Goal: Task Accomplishment & Management: Complete application form

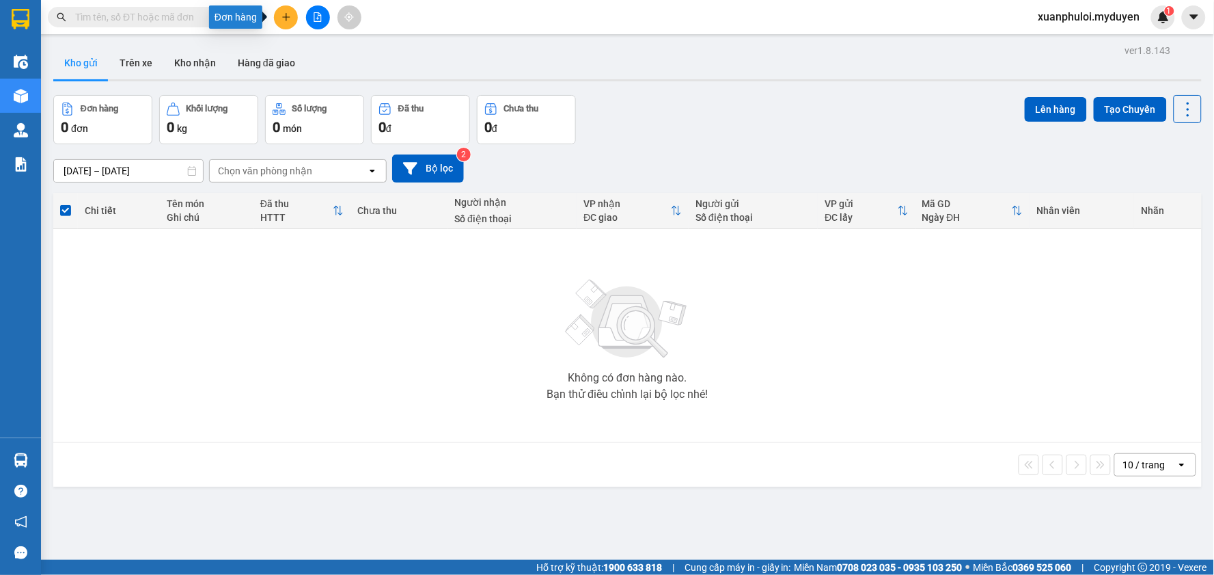
click at [287, 23] on button at bounding box center [286, 17] width 24 height 24
click at [337, 56] on div "Tạo đơn hàng" at bounding box center [339, 51] width 59 height 15
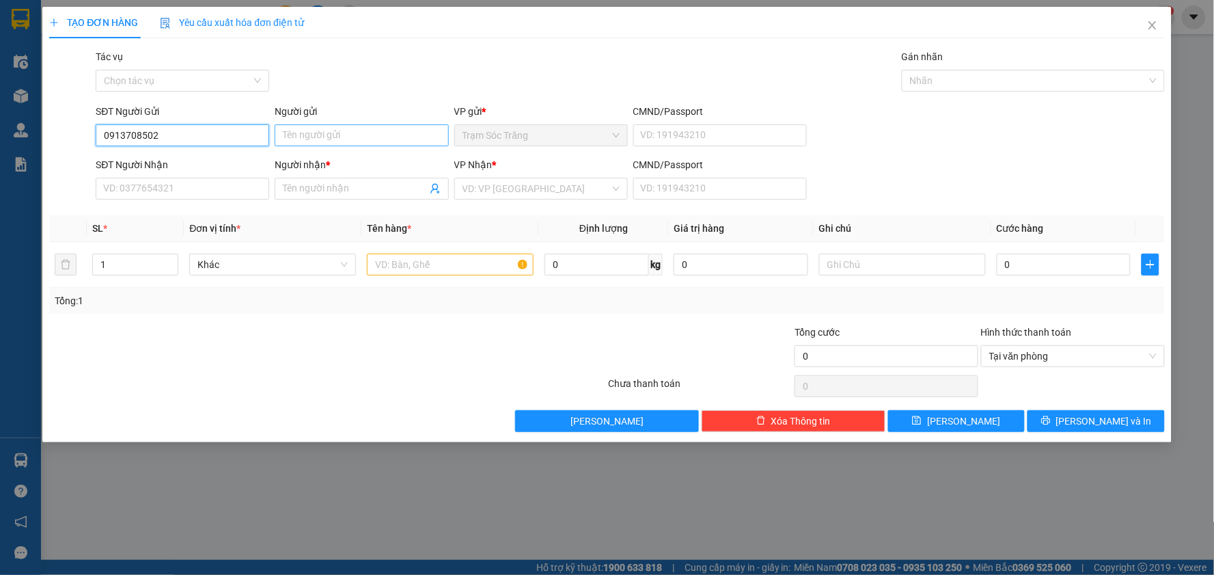
type input "0913708502"
click at [336, 139] on input "Người gửi" at bounding box center [362, 135] width 174 height 22
type input "CHÚ LY"
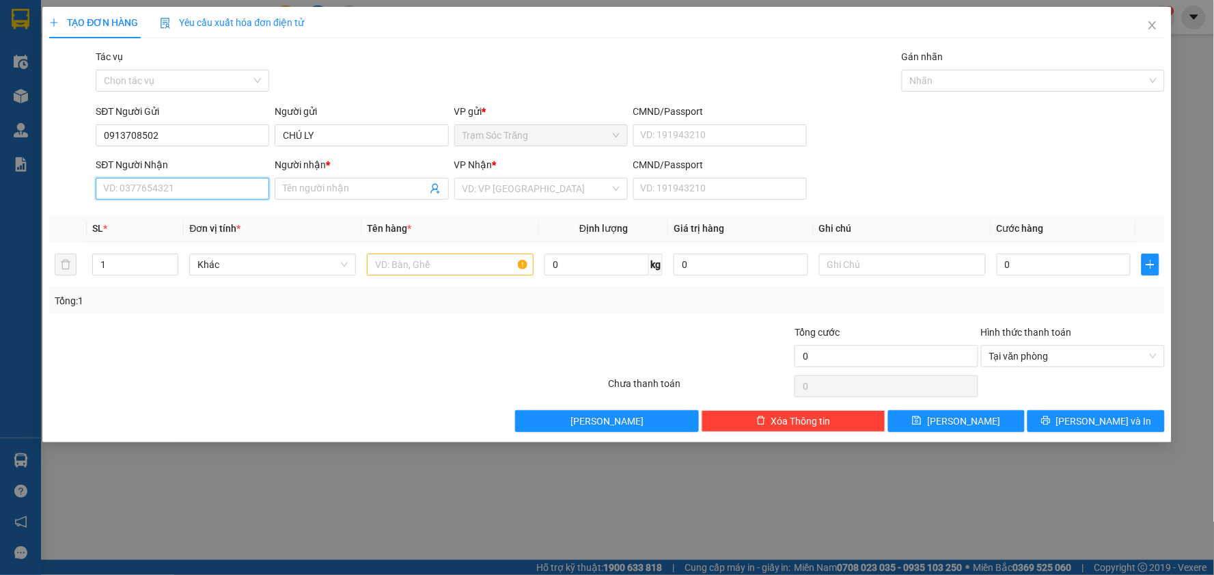
click at [158, 189] on input "SĐT Người Nhận" at bounding box center [183, 189] width 174 height 22
type input "0986905298"
click at [346, 181] on input "Người nhận *" at bounding box center [354, 188] width 143 height 15
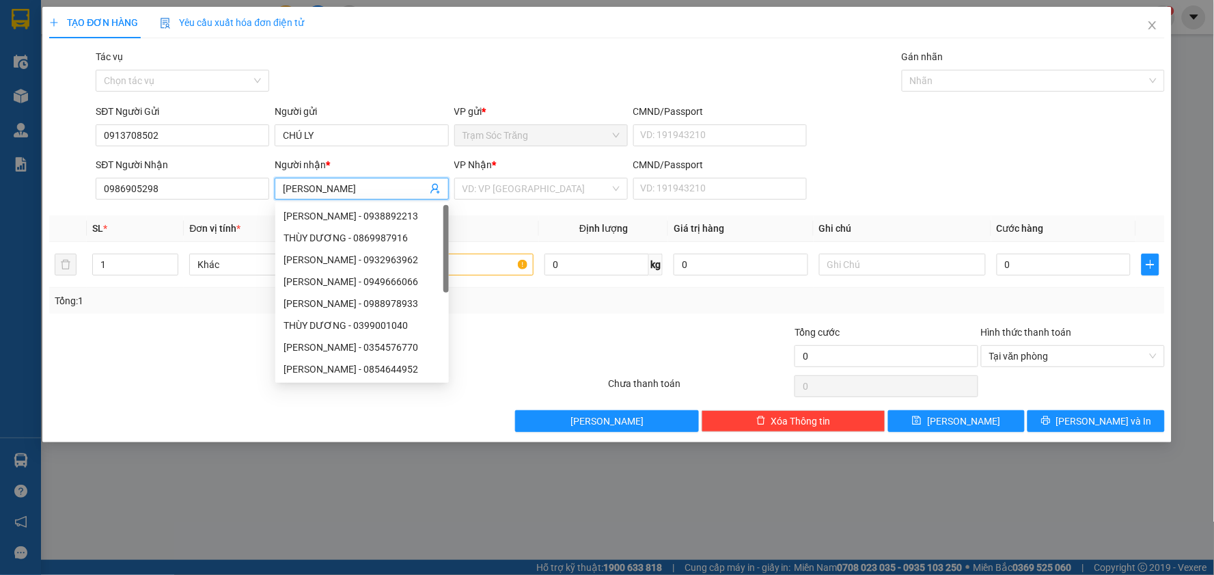
type input "[PERSON_NAME]"
click at [64, 197] on div at bounding box center [71, 181] width 46 height 48
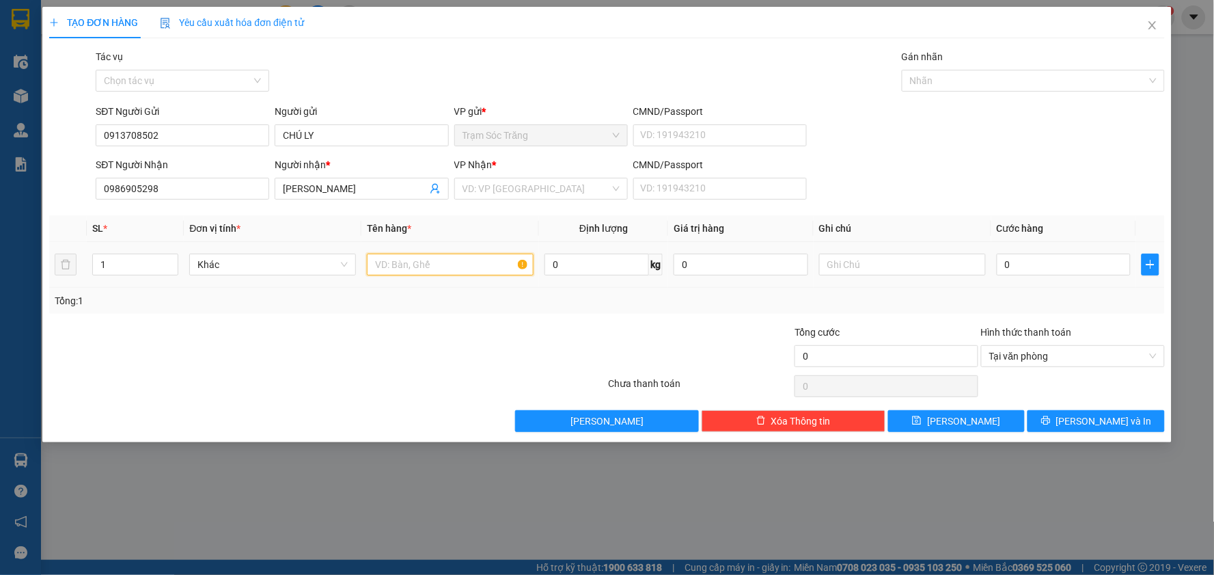
click at [453, 263] on input "text" at bounding box center [450, 264] width 167 height 22
type input "1 XE MÁY + 1CAVET + CHÌA KHÓA (KO BAO HƯ BỂ)"
click at [573, 184] on input "search" at bounding box center [537, 188] width 148 height 20
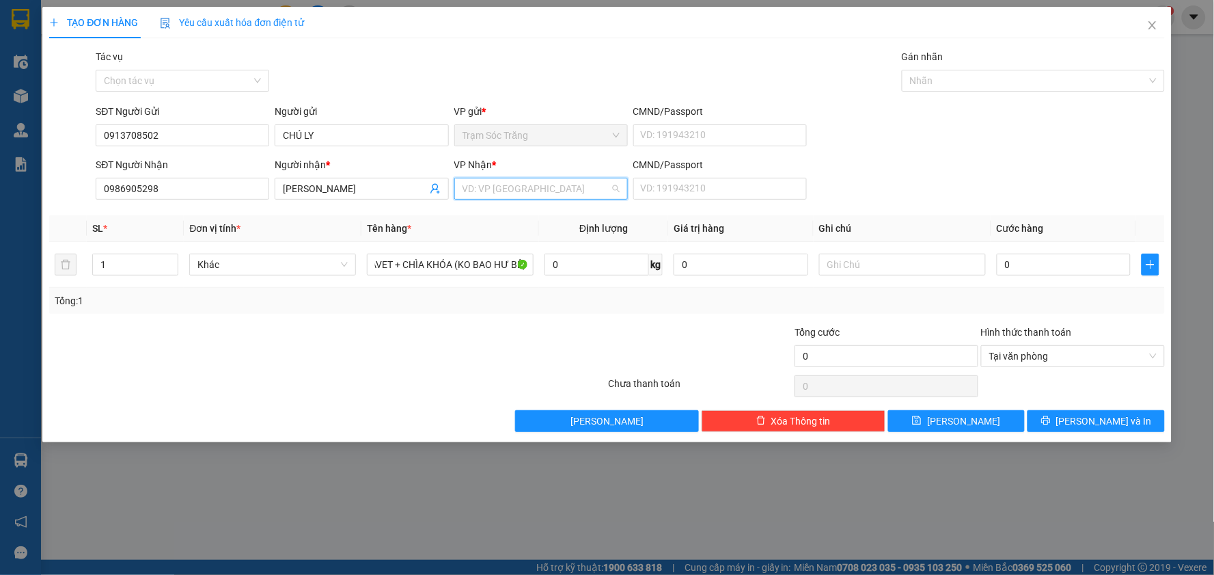
scroll to position [0, 0]
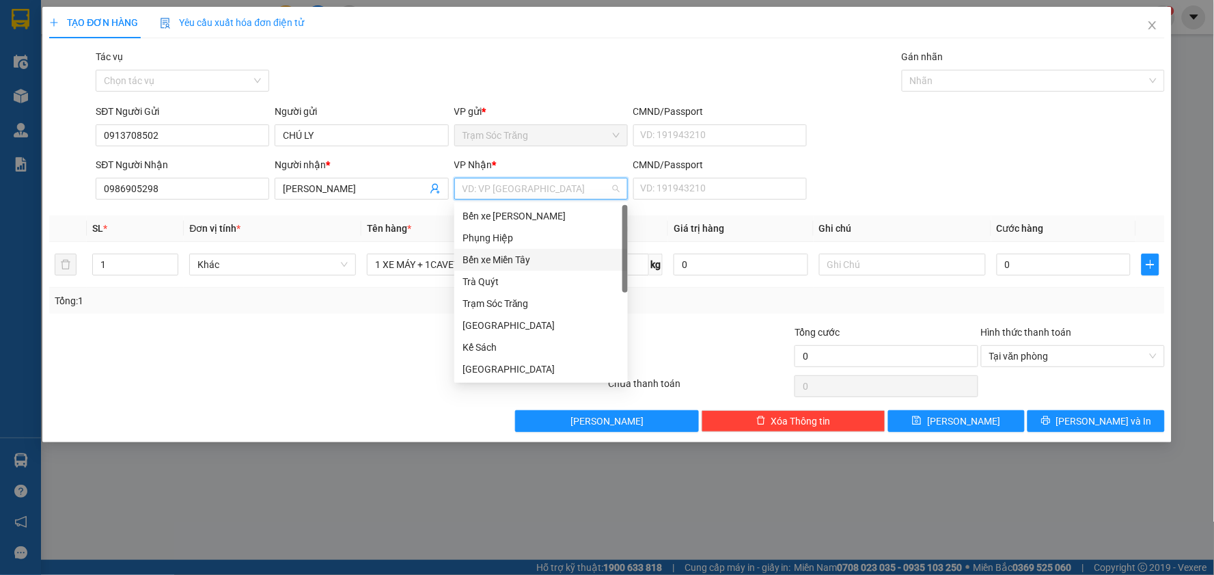
click at [566, 253] on div "Bến xe Miền Tây" at bounding box center [541, 259] width 157 height 15
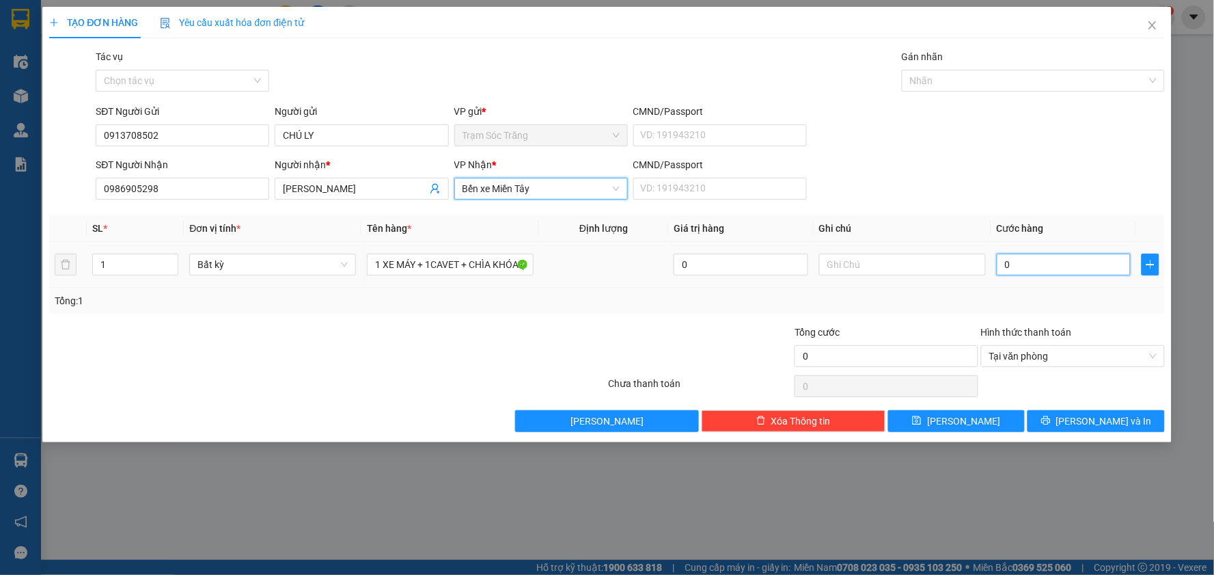
click at [1049, 262] on input "0" at bounding box center [1064, 264] width 135 height 22
type input "3"
type input "30"
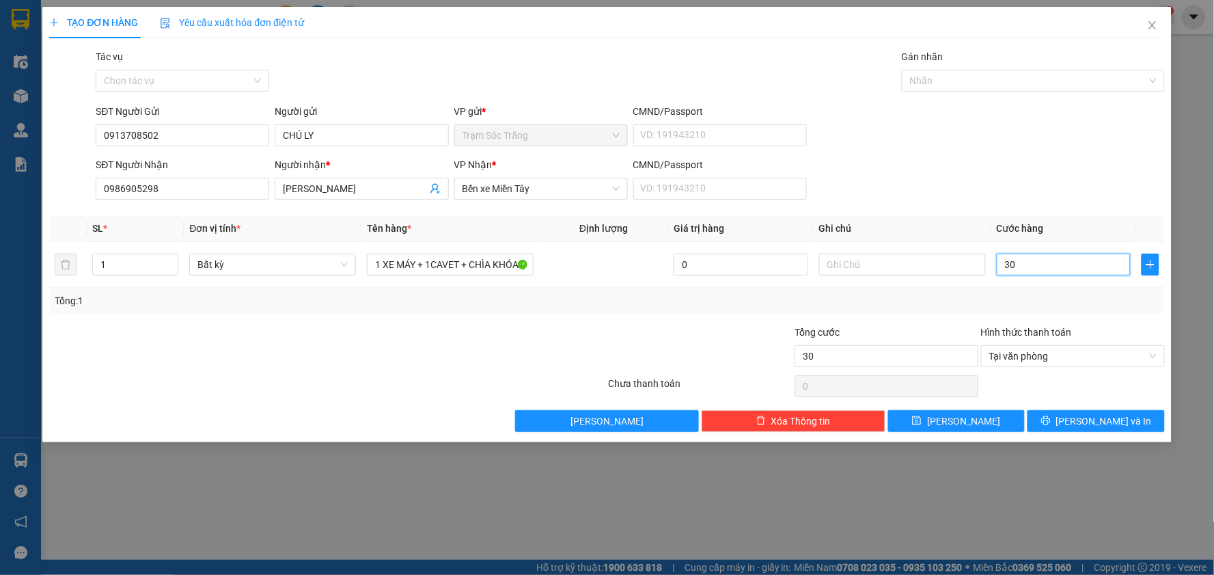
type input "300"
type input "3.000"
type input "30.000"
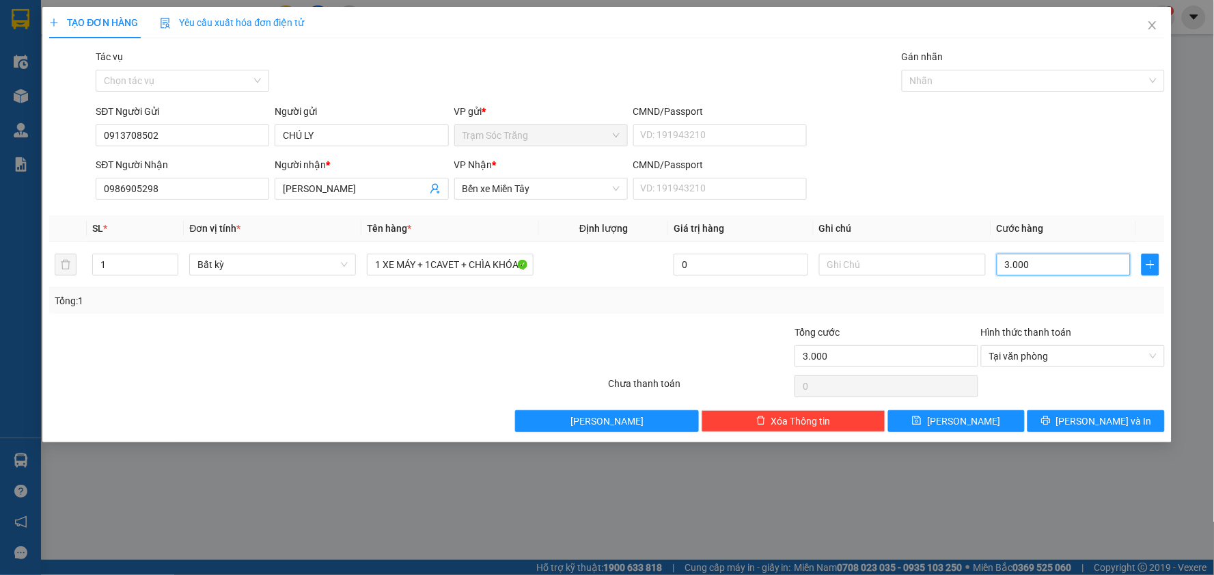
type input "30.000"
type input "300.000"
click at [1117, 419] on span "[PERSON_NAME] và In" at bounding box center [1104, 420] width 96 height 15
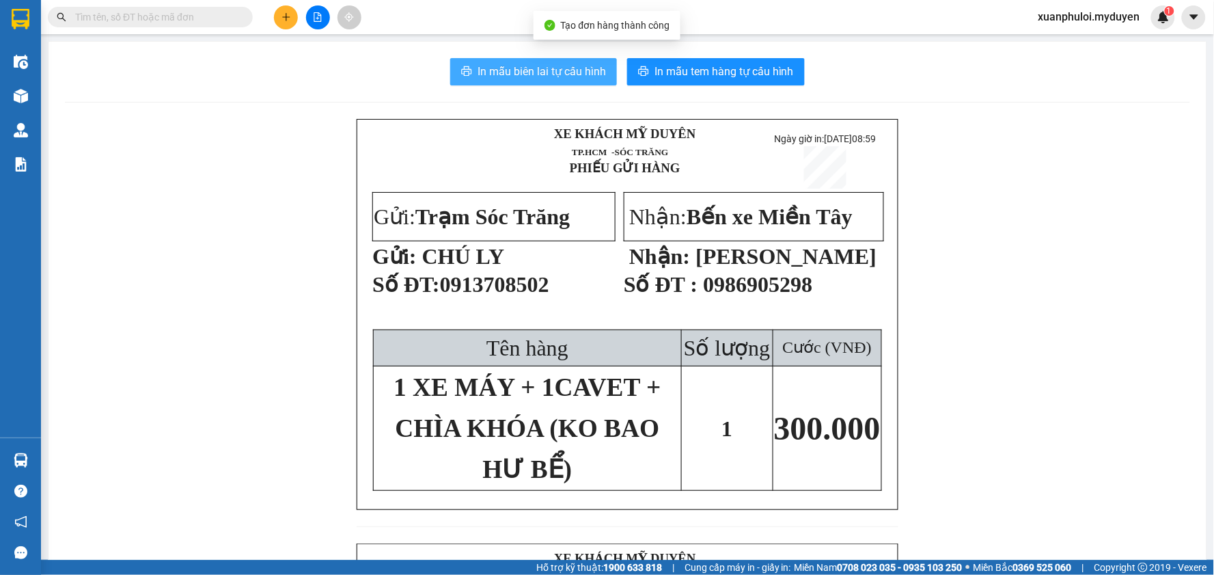
click at [547, 72] on span "In mẫu biên lai tự cấu hình" at bounding box center [542, 71] width 128 height 17
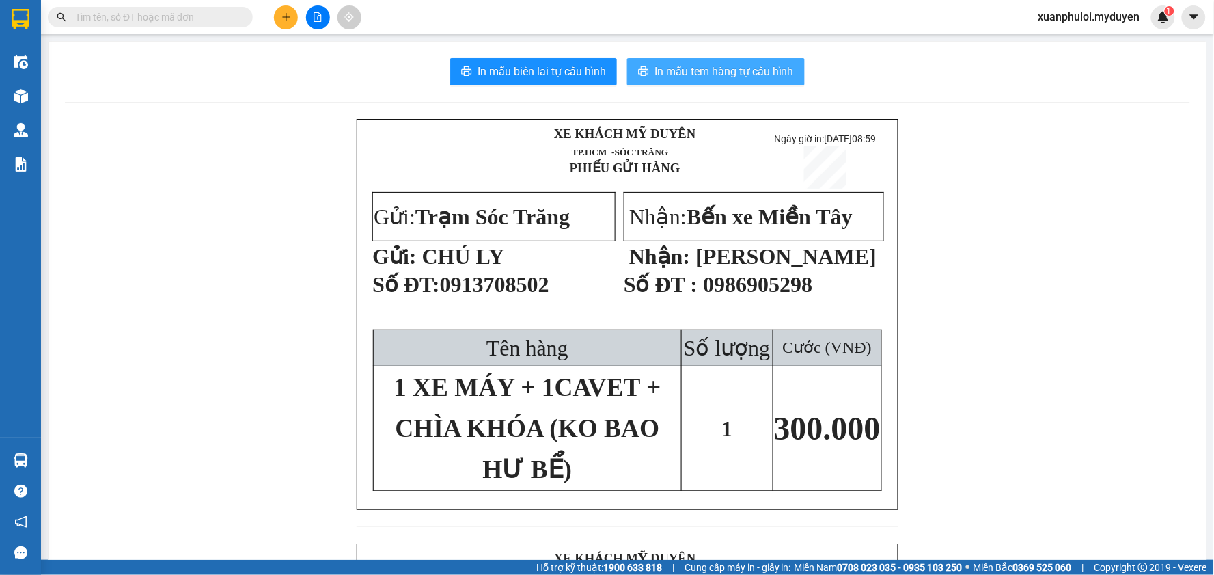
click at [722, 64] on span "In mẫu tem hàng tự cấu hình" at bounding box center [723, 71] width 139 height 17
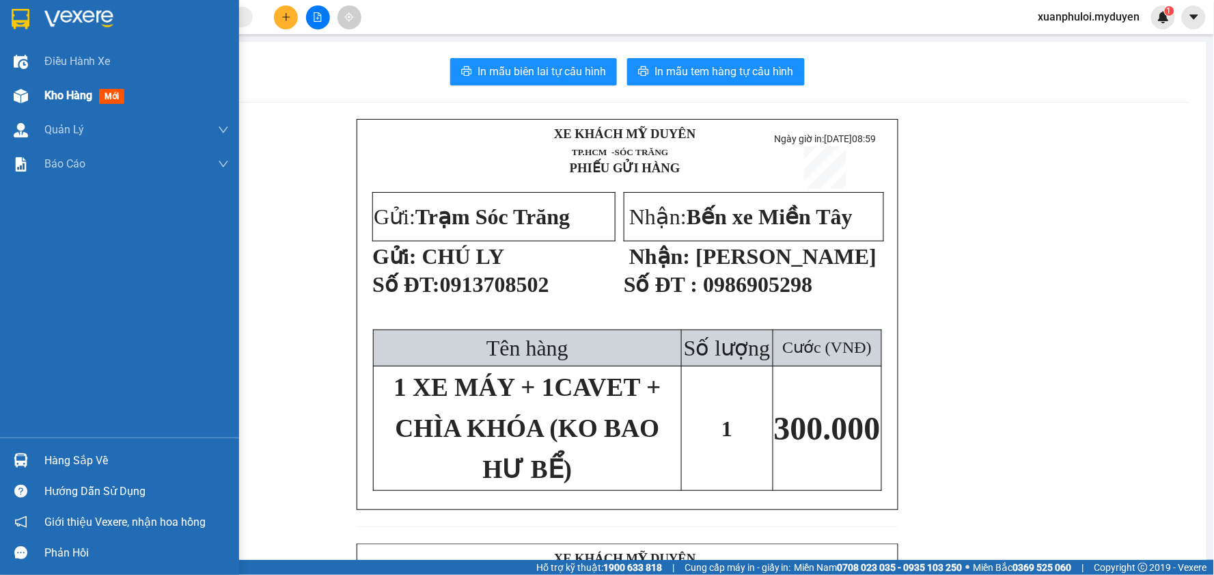
click at [65, 94] on span "Kho hàng" at bounding box center [68, 95] width 48 height 13
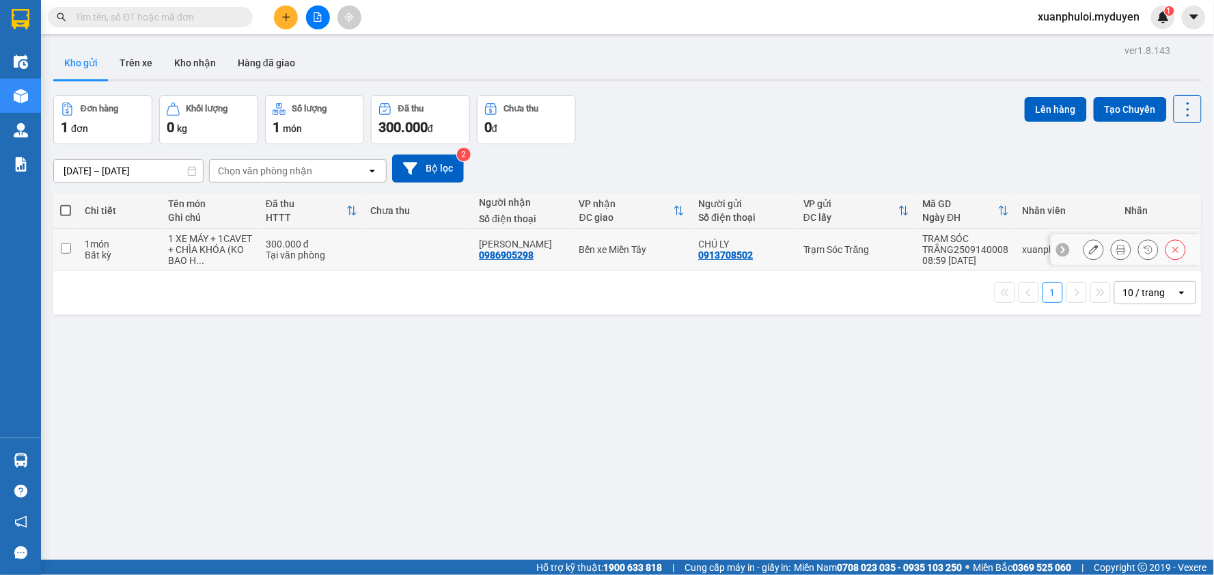
click at [1089, 248] on icon at bounding box center [1094, 250] width 10 height 10
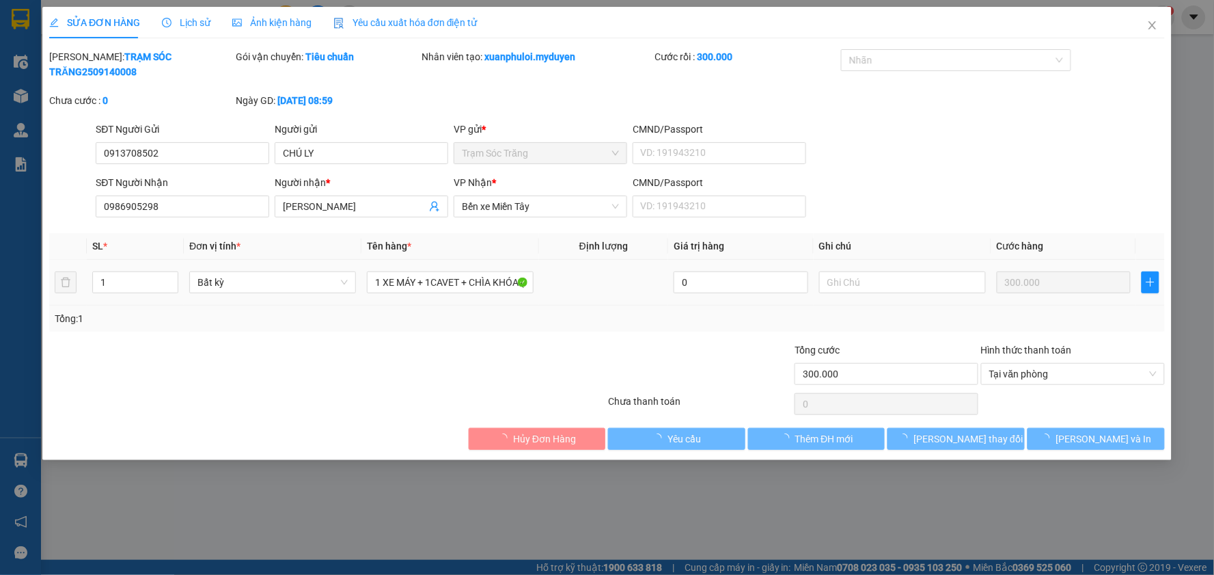
type input "0913708502"
type input "0986905298"
type input "300.000"
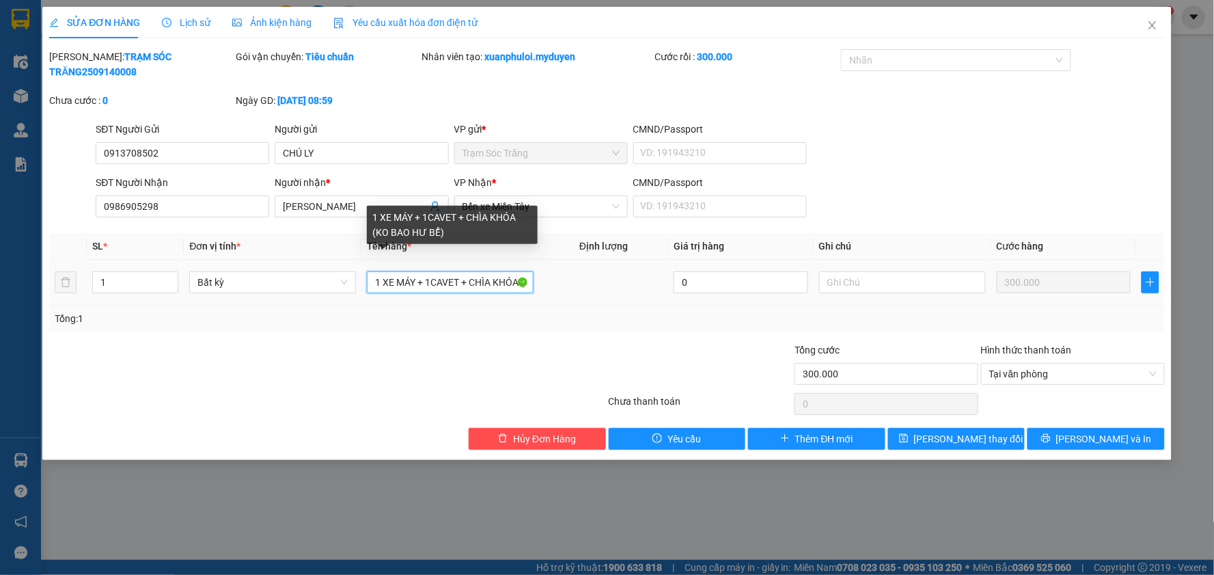
click at [413, 271] on input "1 XE MÁY + 1CAVET + CHÌA KHÓA (KO BAO HƯ BỂ)" at bounding box center [450, 282] width 167 height 22
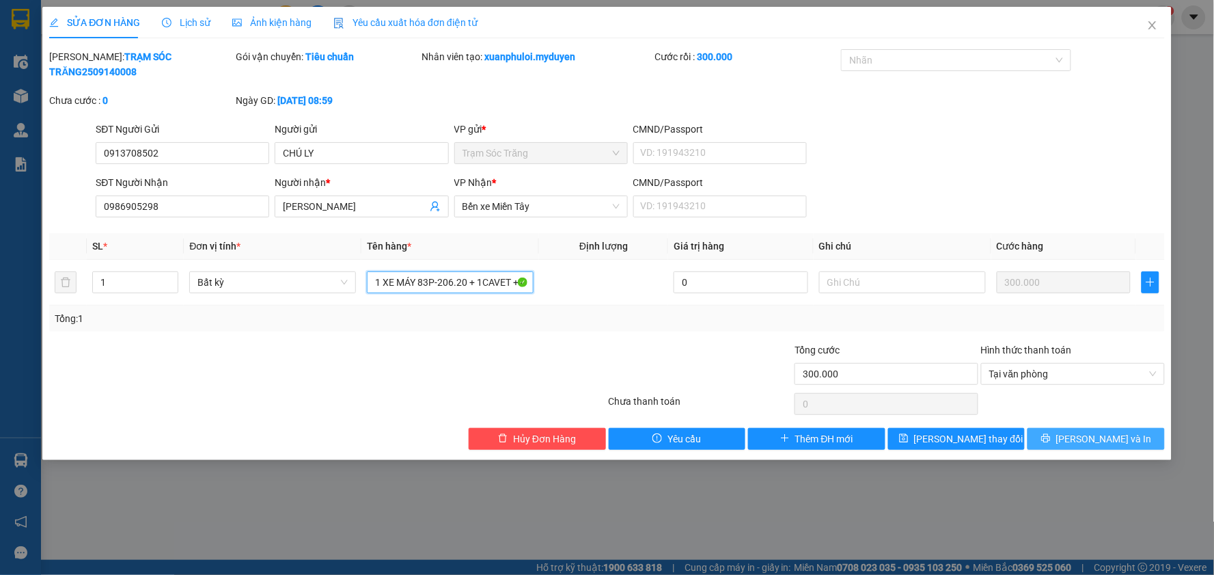
type input "1 XE MÁY 83P-206.20 + 1CAVET + CHÌA KHÓA (KO BAO HƯ BỂ)"
click at [1066, 428] on button "[PERSON_NAME] và In" at bounding box center [1095, 439] width 137 height 22
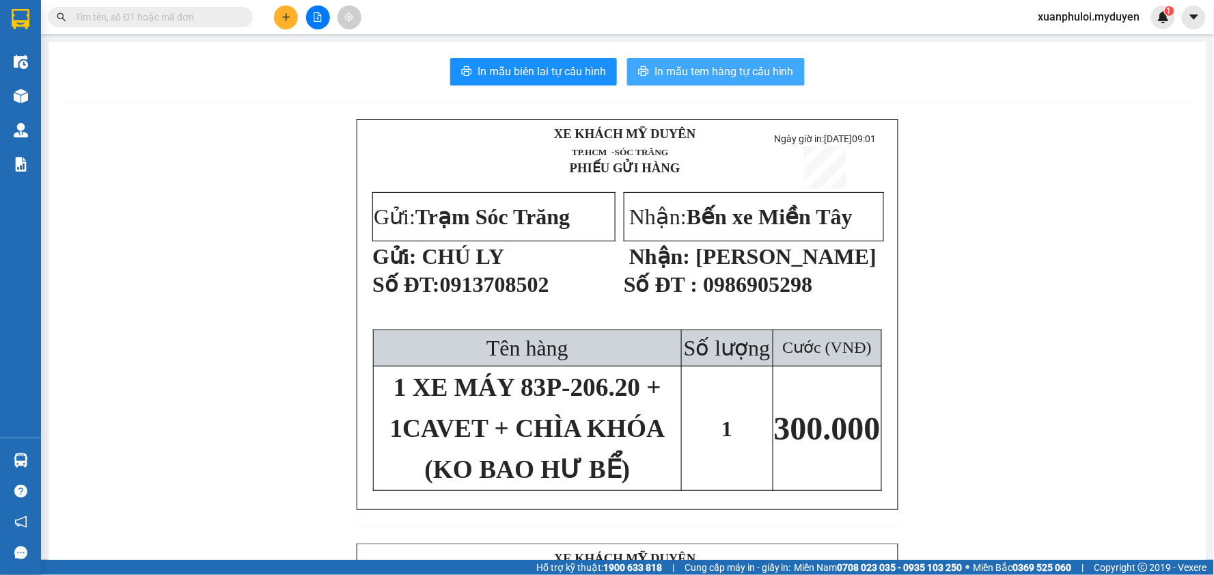
click at [675, 81] on button "In mẫu tem hàng tự cấu hình" at bounding box center [716, 71] width 178 height 27
click at [284, 20] on icon "plus" at bounding box center [286, 17] width 10 height 10
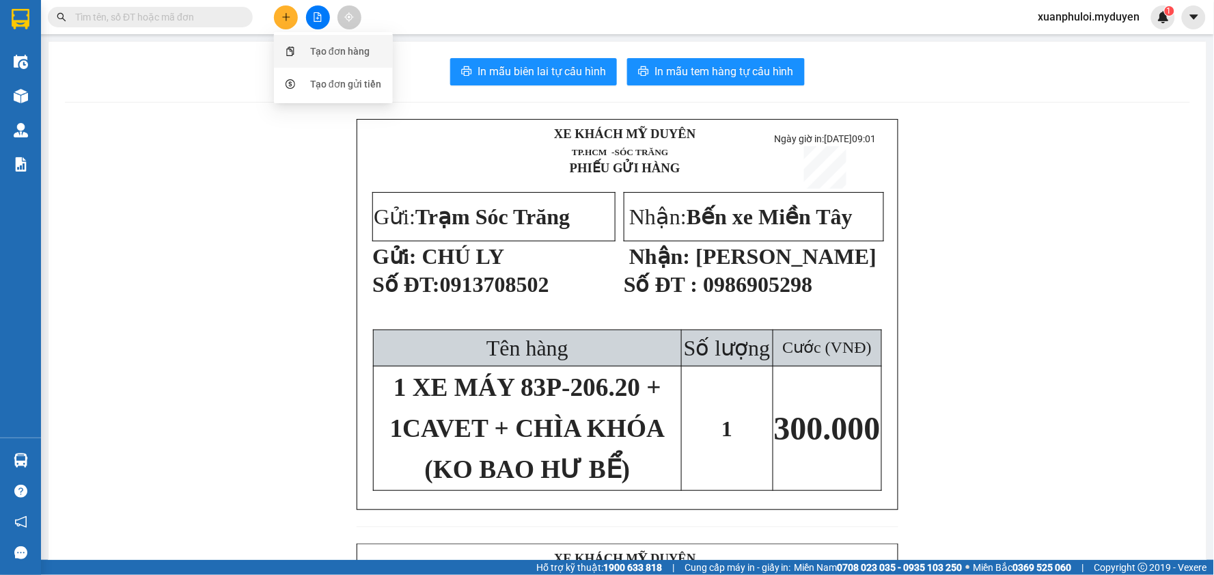
click at [318, 44] on div "Tạo đơn hàng" at bounding box center [339, 51] width 59 height 15
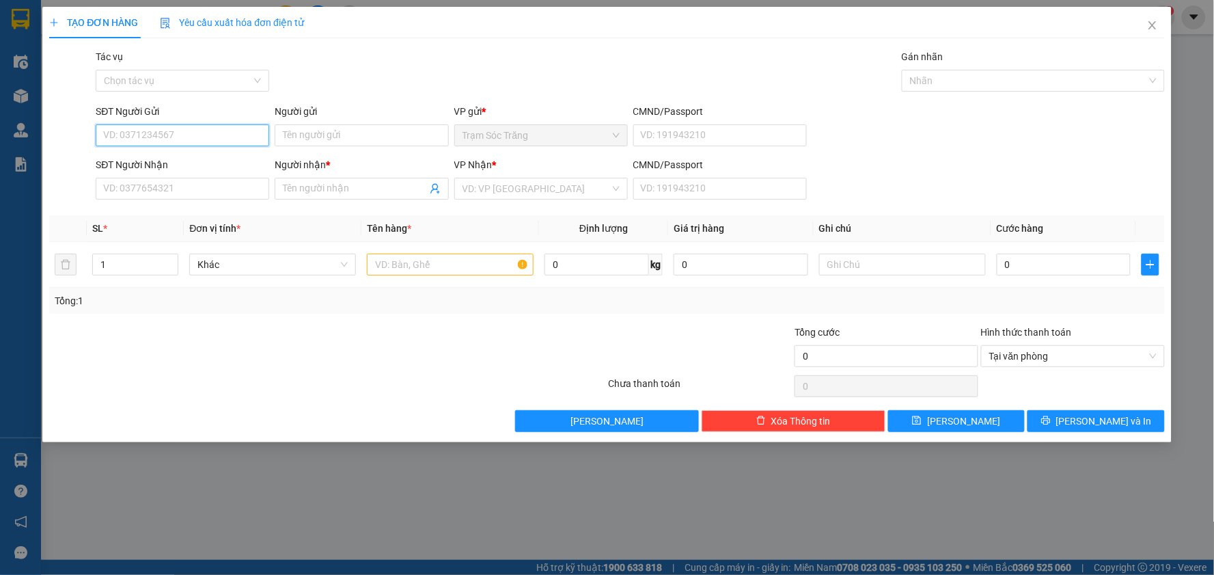
click at [178, 140] on input "SĐT Người Gửi" at bounding box center [183, 135] width 174 height 22
click at [371, 137] on input "Người gửi" at bounding box center [362, 135] width 174 height 22
type input "ANH TÔN"
click at [195, 146] on input "SĐT Người Gửi" at bounding box center [183, 135] width 174 height 22
click at [198, 169] on div "0988957443 - A TÔN" at bounding box center [182, 162] width 157 height 15
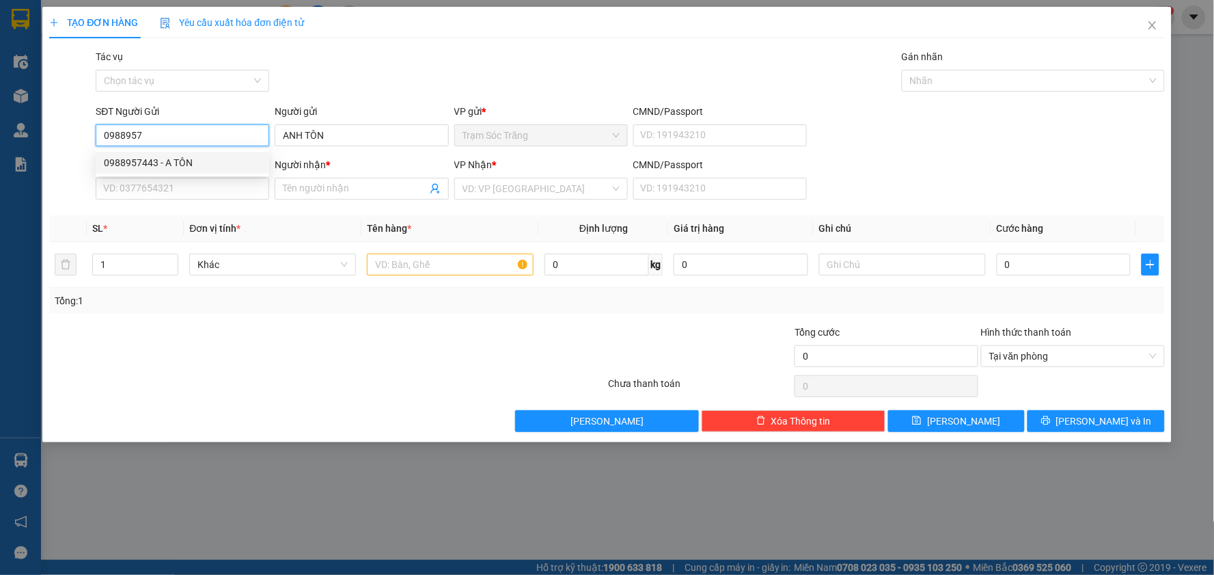
type input "0988957443"
type input "A TÔN"
type input "0349993375"
type input "[PERSON_NAME]"
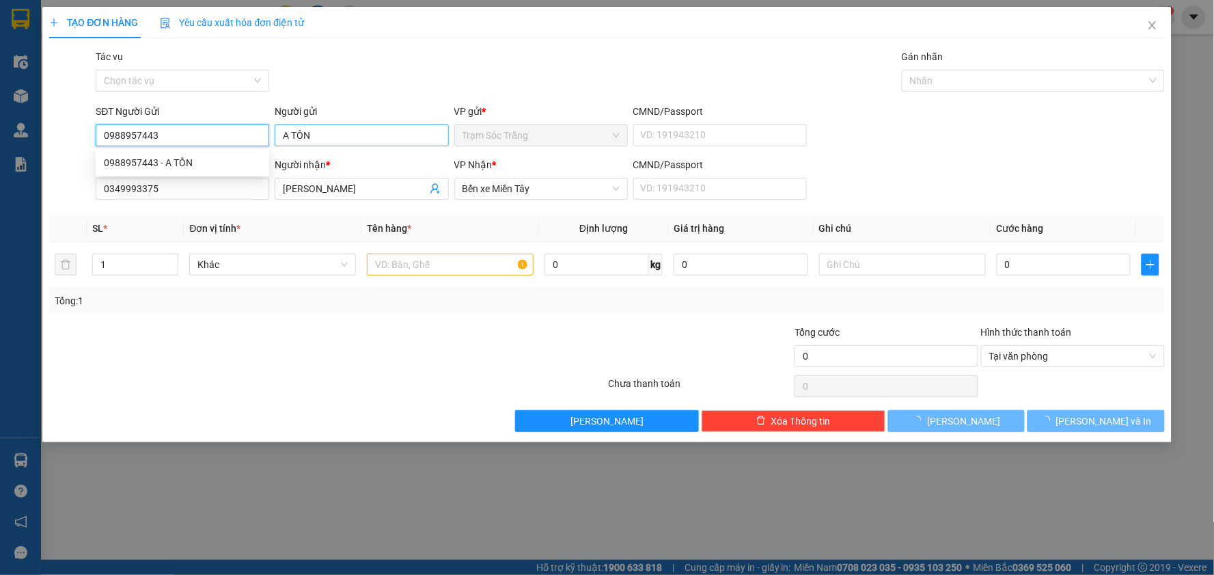
type input "30.000"
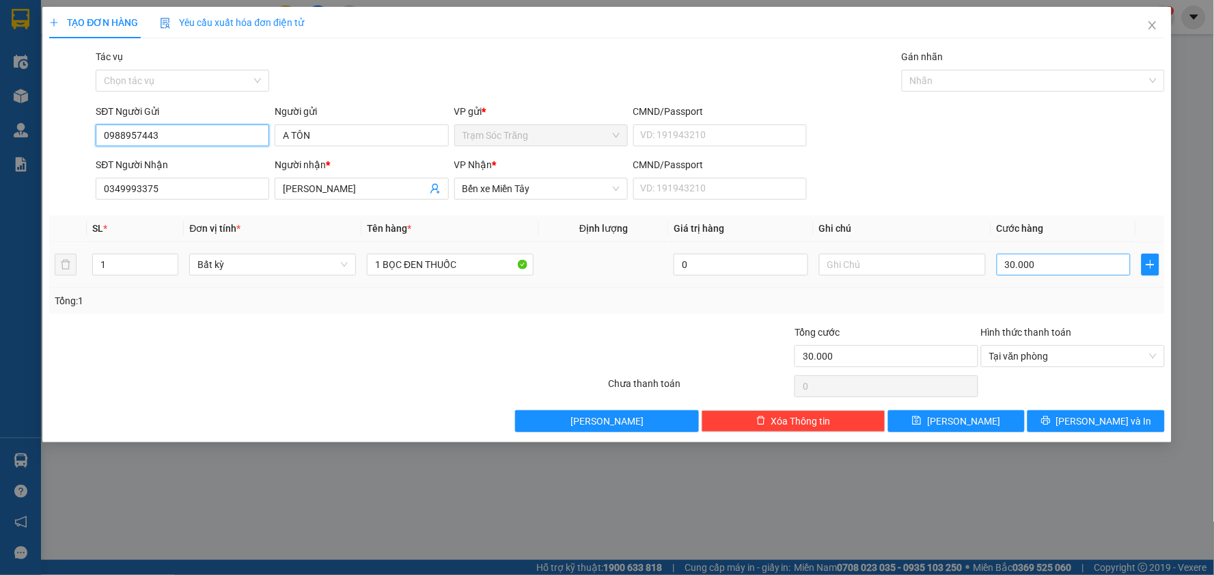
type input "0988957443"
click at [1013, 269] on input "30.000" at bounding box center [1064, 264] width 135 height 22
type input "4"
type input "40"
type input "400"
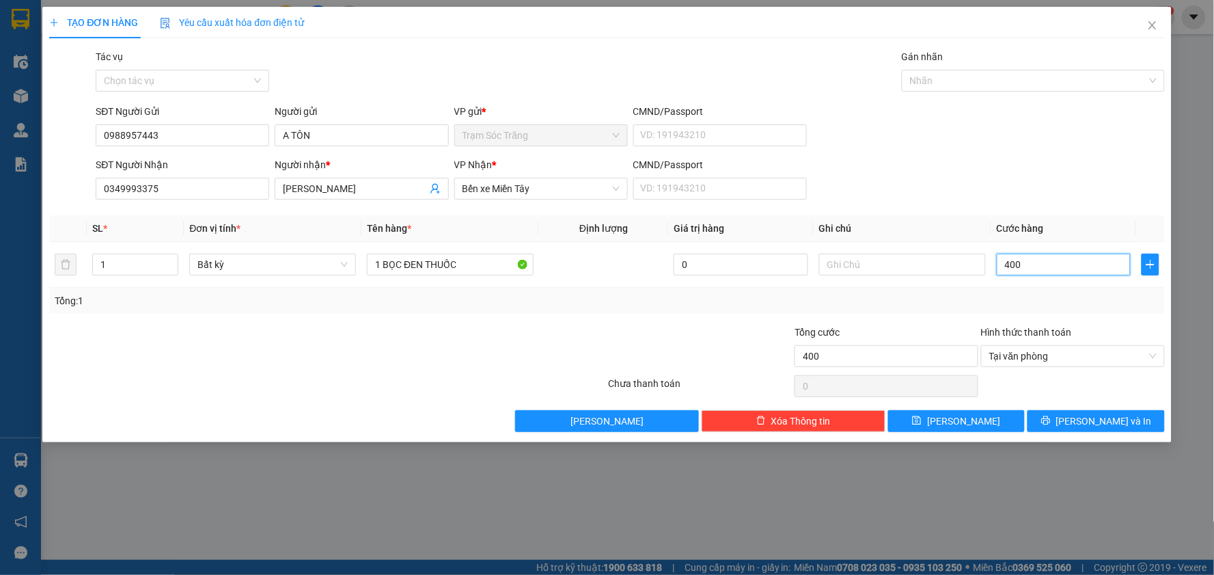
type input "4.000"
type input "40.000"
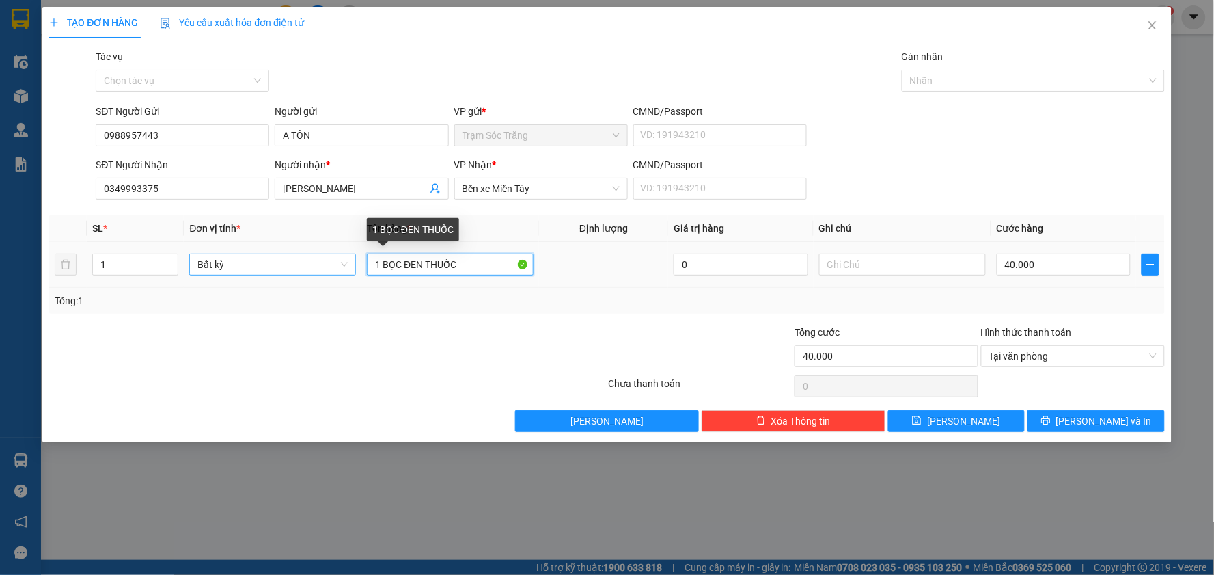
drag, startPoint x: 468, startPoint y: 262, endPoint x: 336, endPoint y: 268, distance: 132.0
click at [338, 268] on tr "1 Bất kỳ 1 BỌC ĐEN THUỐC 0 40.000" at bounding box center [607, 265] width 1116 height 46
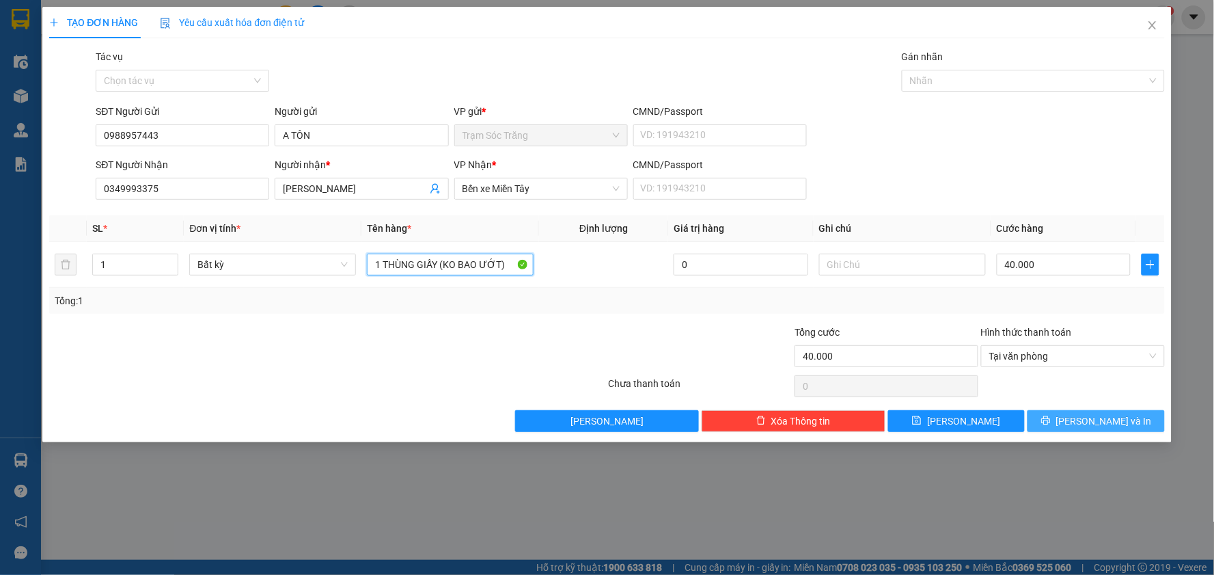
type input "1 THÙNG GIẤY (KO BAO ƯỚT)"
click at [1088, 429] on button "[PERSON_NAME] và In" at bounding box center [1095, 421] width 137 height 22
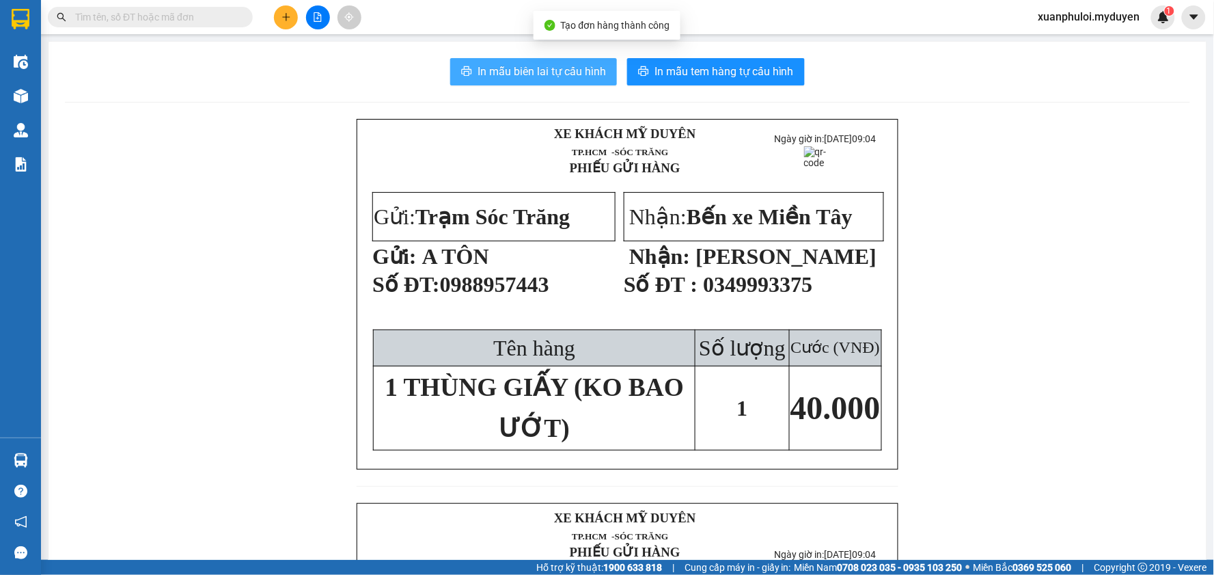
click at [508, 71] on span "In mẫu biên lai tự cấu hình" at bounding box center [542, 71] width 128 height 17
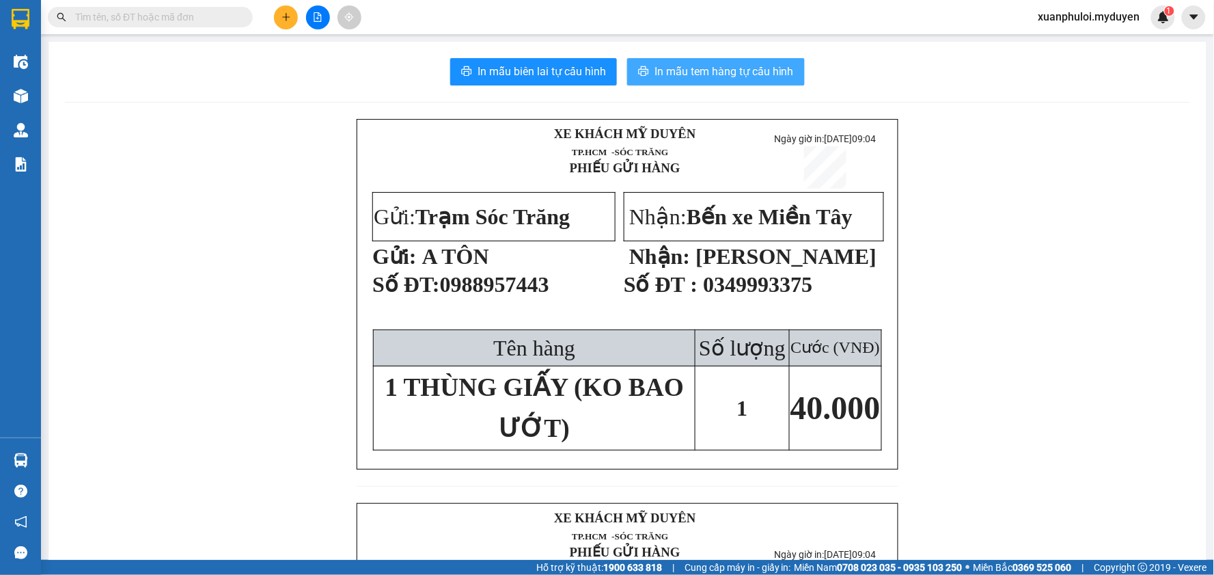
click at [673, 73] on span "In mẫu tem hàng tự cấu hình" at bounding box center [723, 71] width 139 height 17
click at [658, 77] on span "In mẫu tem hàng tự cấu hình" at bounding box center [723, 71] width 139 height 17
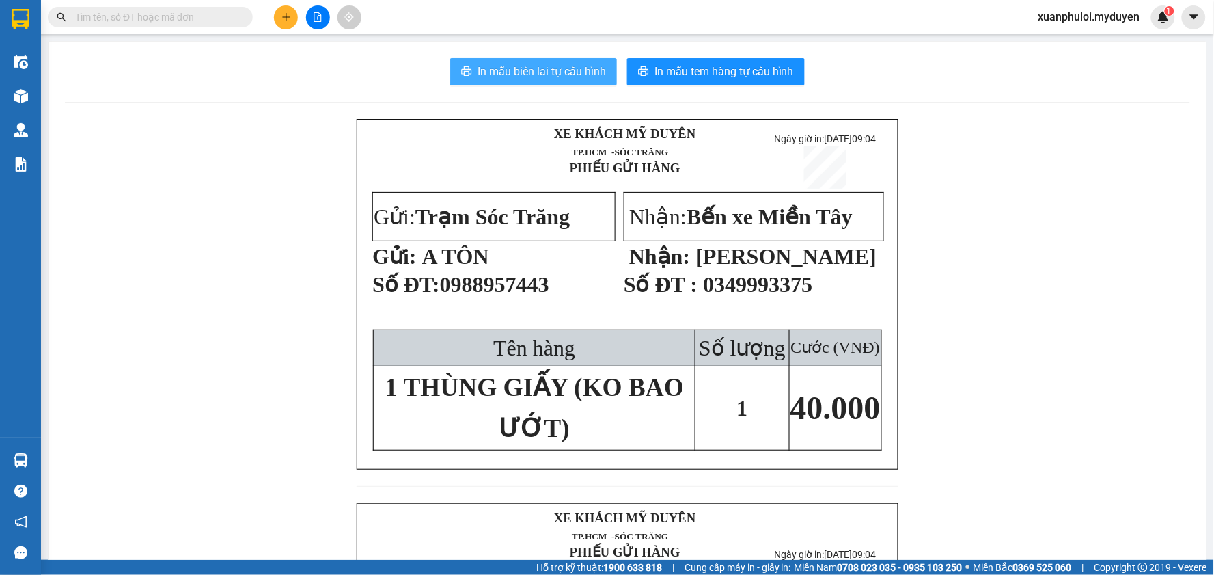
click at [532, 84] on button "In mẫu biên lai tự cấu hình" at bounding box center [533, 71] width 167 height 27
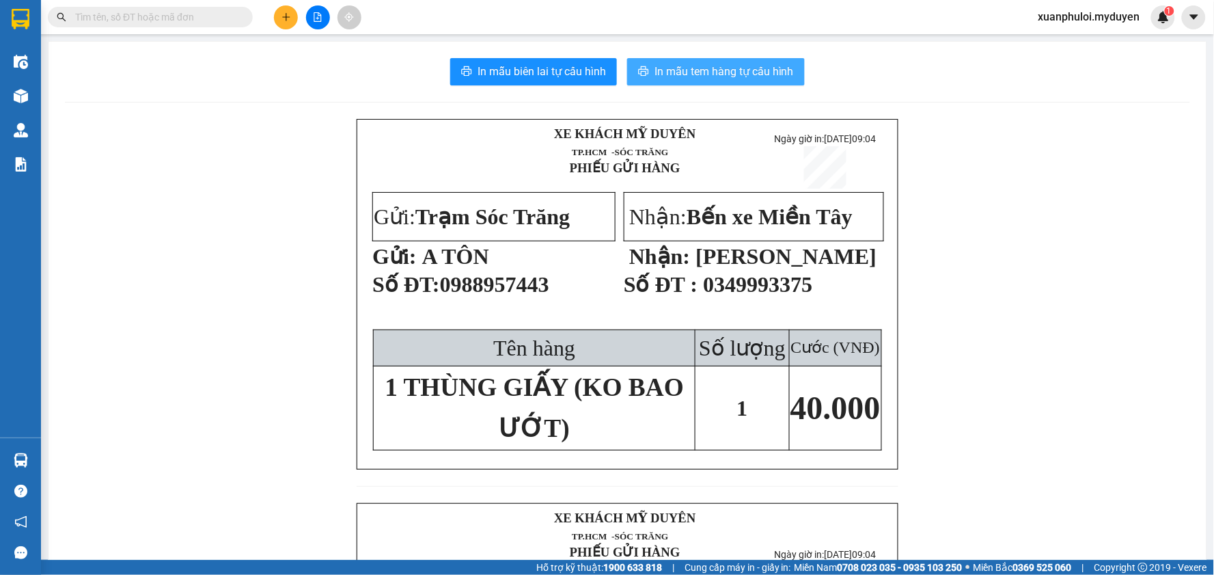
click at [684, 65] on span "In mẫu tem hàng tự cấu hình" at bounding box center [723, 71] width 139 height 17
click at [711, 65] on span "In mẫu tem hàng tự cấu hình" at bounding box center [723, 71] width 139 height 17
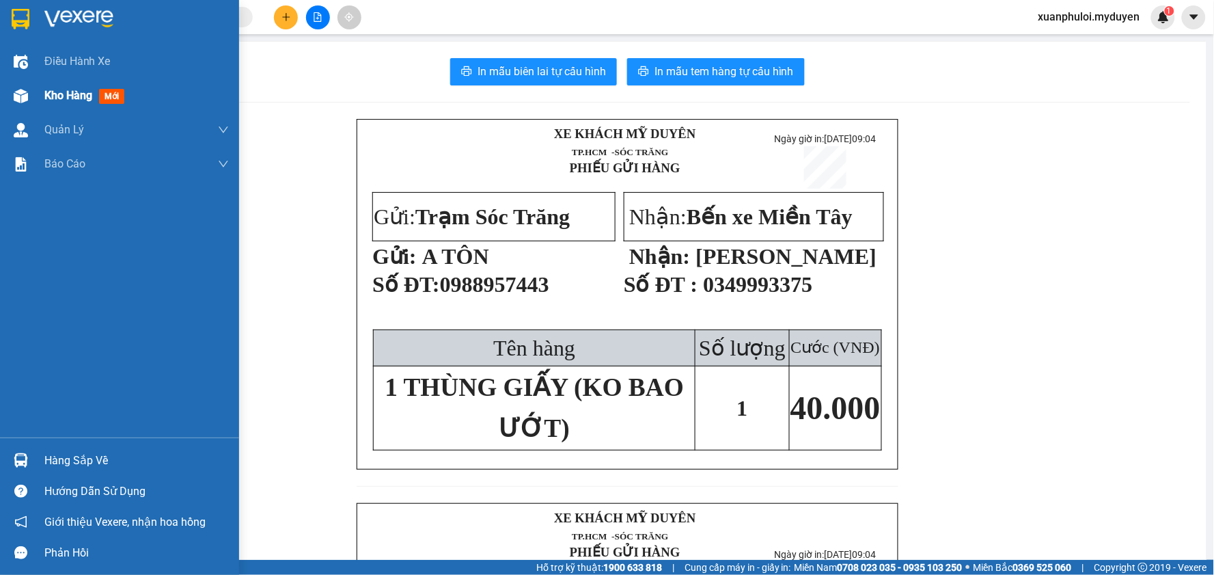
click at [44, 92] on span "Kho hàng" at bounding box center [68, 95] width 48 height 13
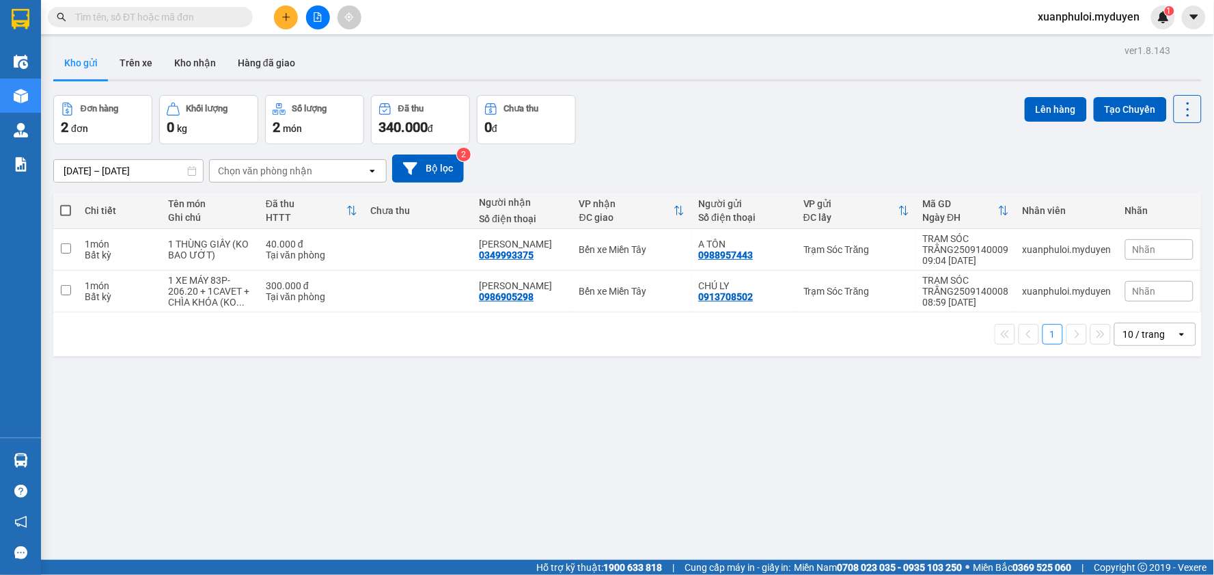
click at [64, 209] on span at bounding box center [65, 210] width 11 height 11
click at [66, 204] on input "checkbox" at bounding box center [66, 204] width 0 height 0
checkbox input "true"
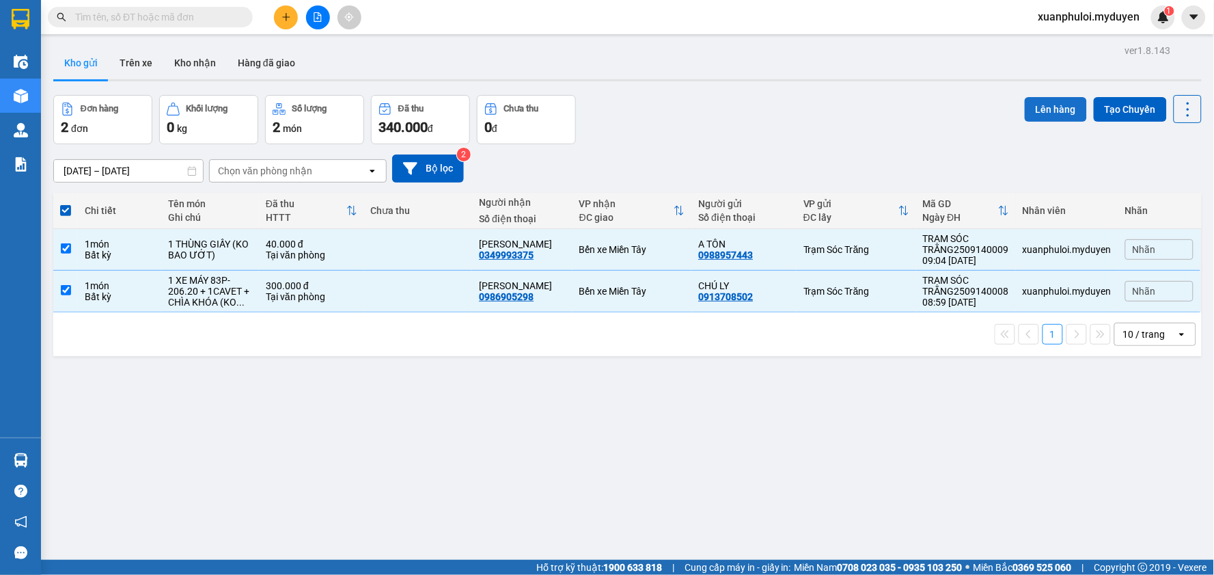
click at [1060, 107] on button "Lên hàng" at bounding box center [1056, 109] width 62 height 25
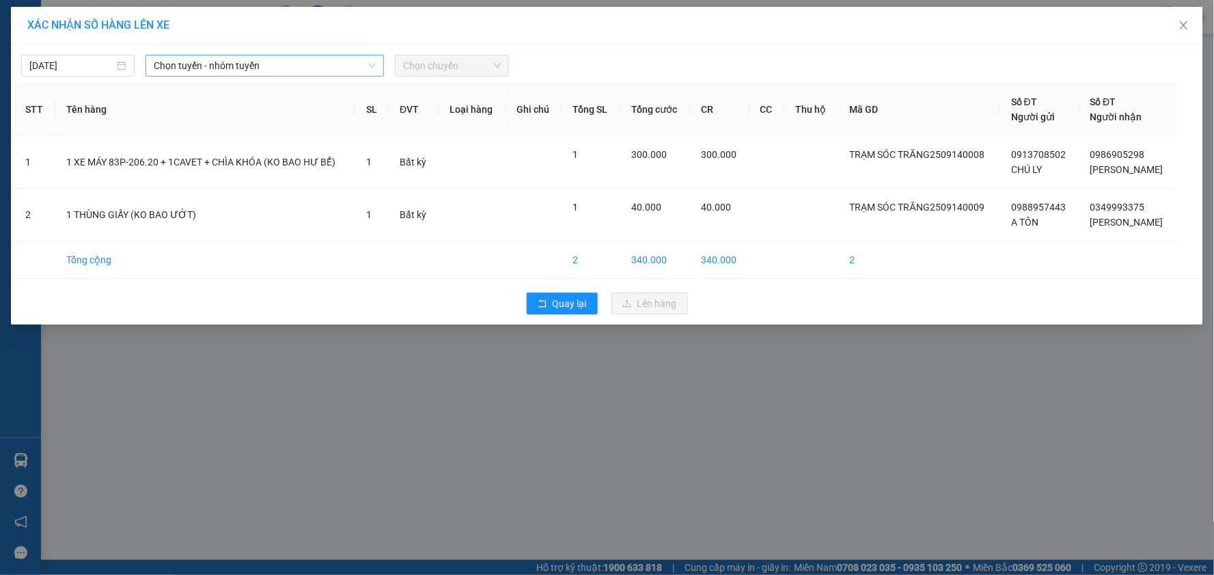
click at [248, 57] on span "Chọn tuyến - nhóm tuyến" at bounding box center [265, 65] width 222 height 20
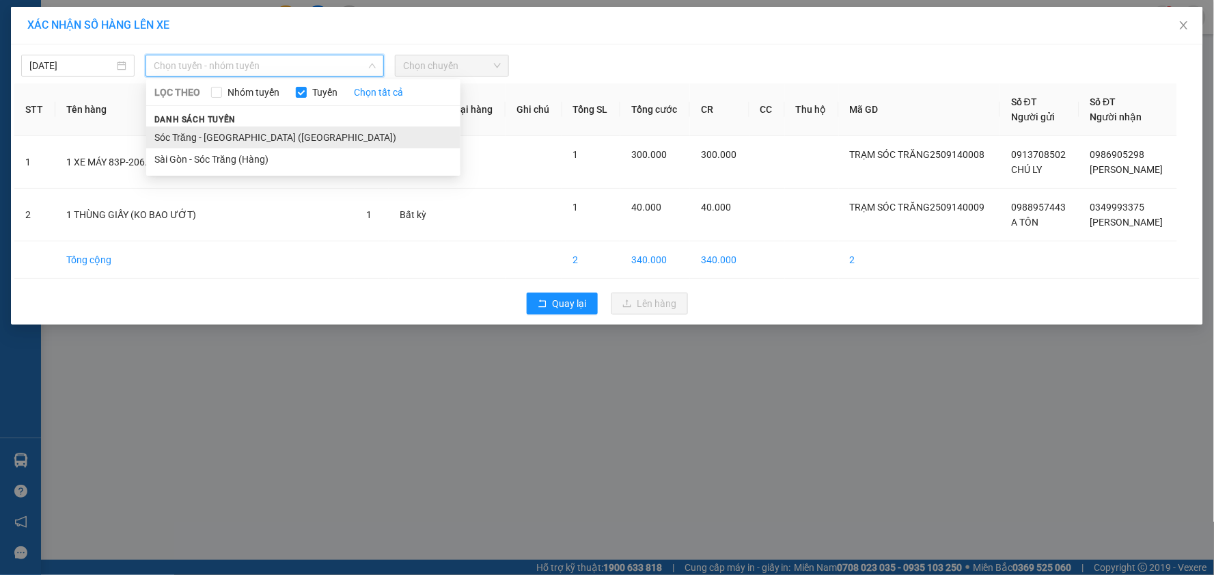
click at [200, 128] on li "Sóc Trăng - [GEOGRAPHIC_DATA] ([GEOGRAPHIC_DATA])" at bounding box center [303, 137] width 314 height 22
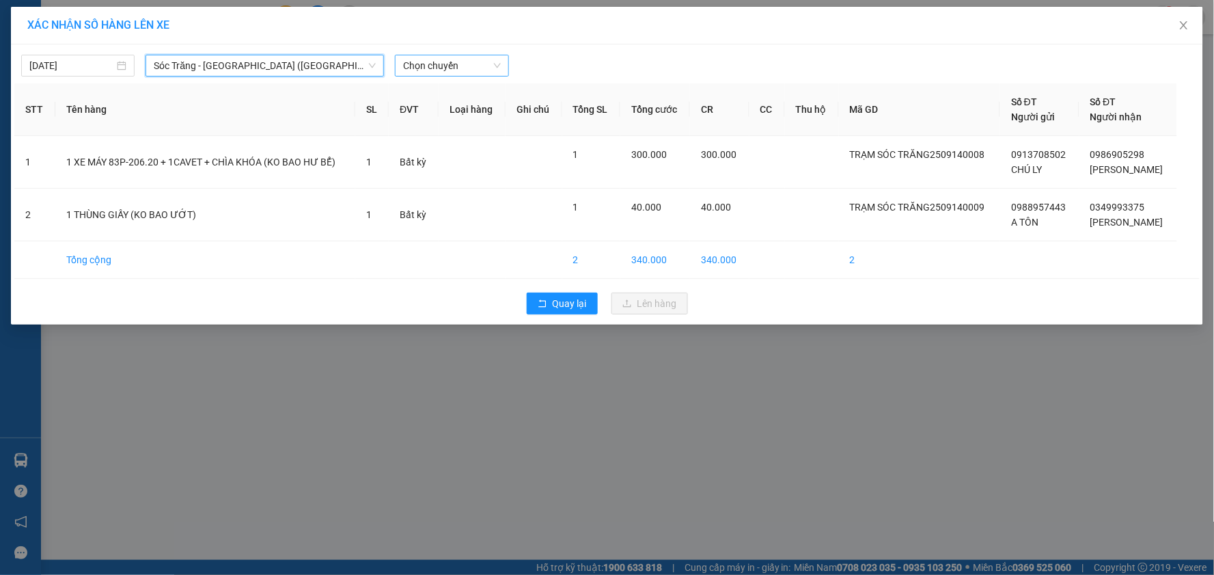
click at [460, 66] on span "Chọn chuyến" at bounding box center [451, 65] width 97 height 20
click at [463, 138] on div "10:00" at bounding box center [457, 137] width 107 height 15
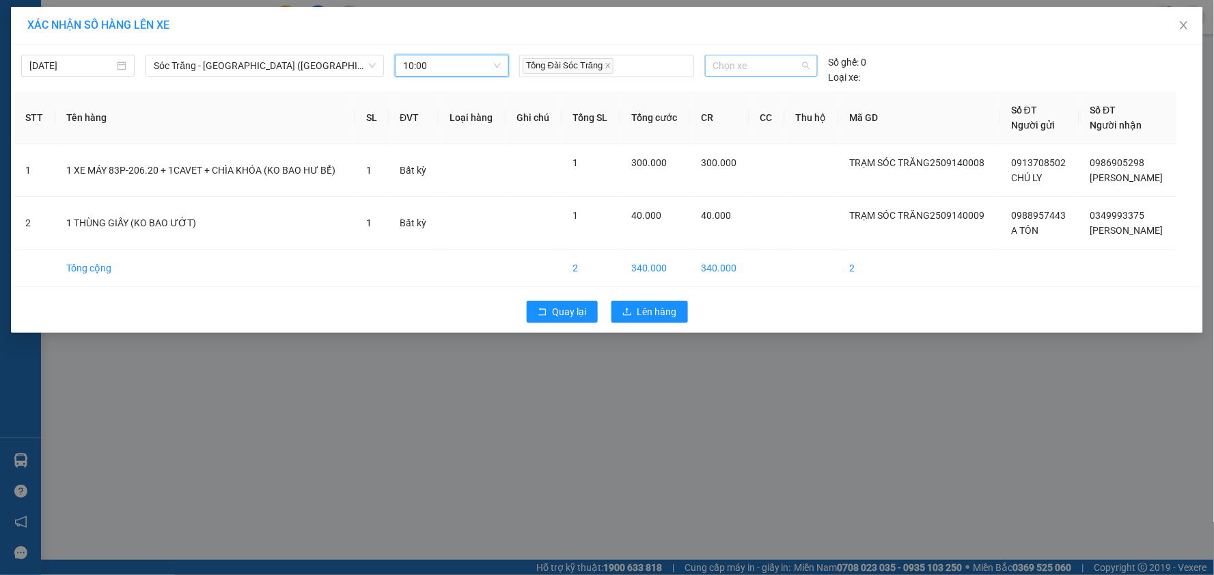
click at [742, 74] on span "Chọn xe" at bounding box center [761, 65] width 96 height 20
click at [762, 64] on span "Chọn xe" at bounding box center [761, 65] width 96 height 20
type input "623"
click at [762, 98] on div "50H-623.91" at bounding box center [761, 92] width 96 height 15
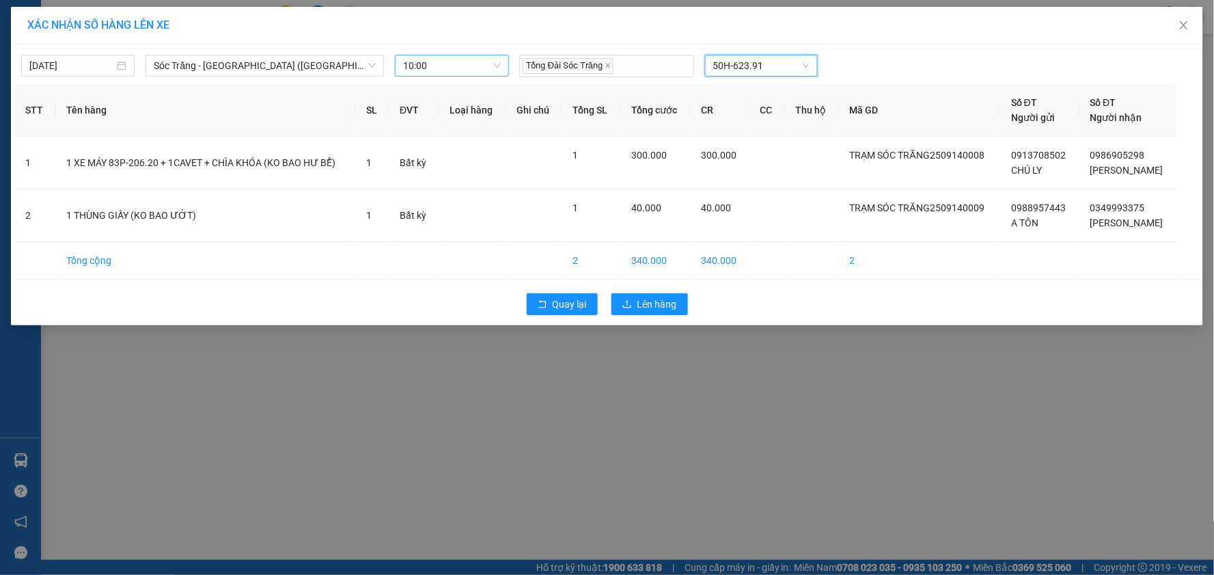
click at [419, 62] on span "10:00" at bounding box center [451, 65] width 97 height 20
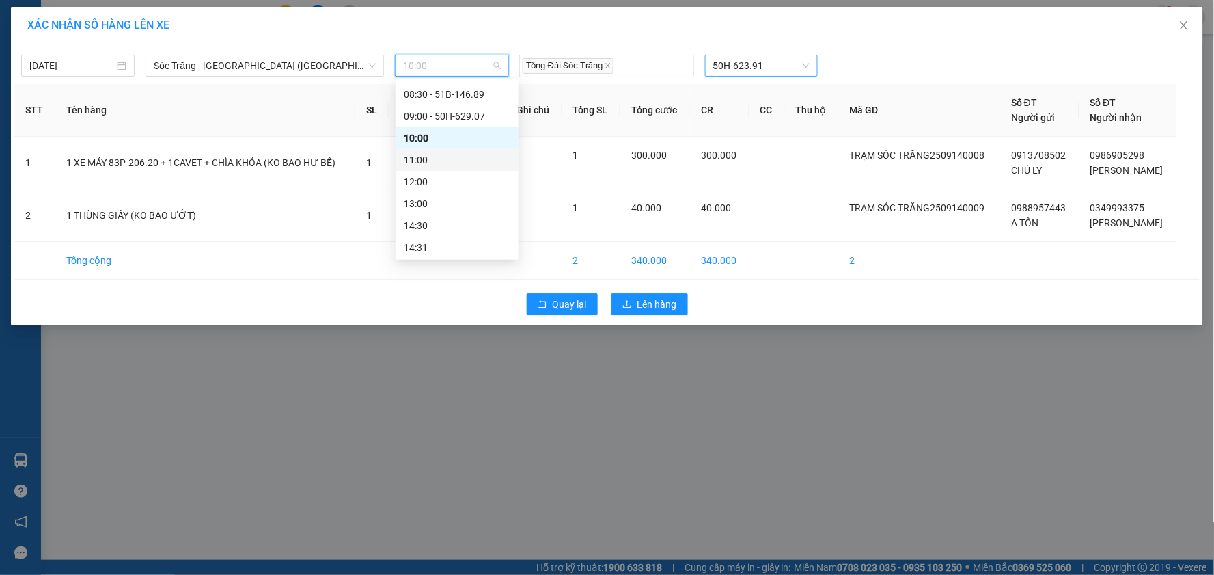
click at [426, 154] on div "11:00" at bounding box center [457, 159] width 107 height 15
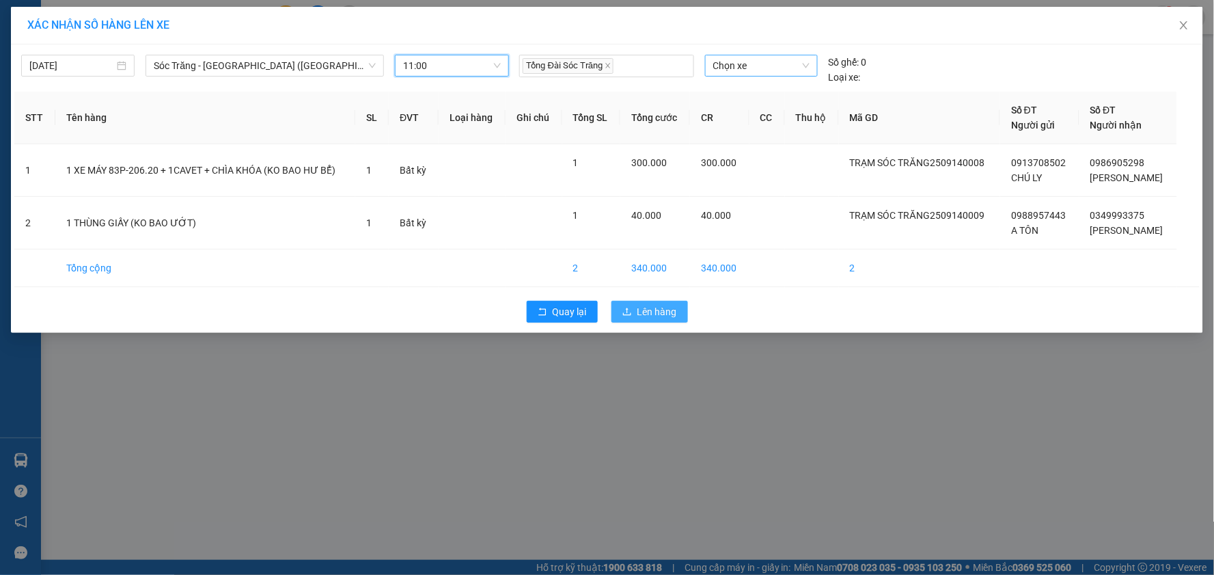
click at [637, 305] on button "Lên hàng" at bounding box center [649, 312] width 77 height 22
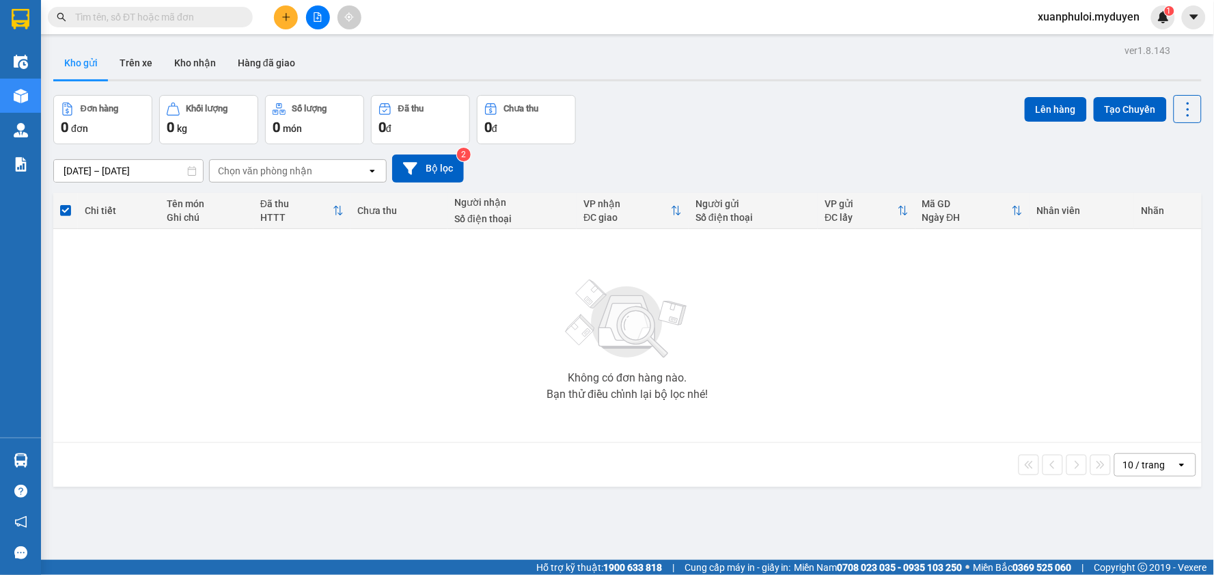
click at [282, 14] on icon "plus" at bounding box center [286, 17] width 10 height 10
click at [302, 50] on div "Tạo đơn hàng" at bounding box center [333, 51] width 102 height 26
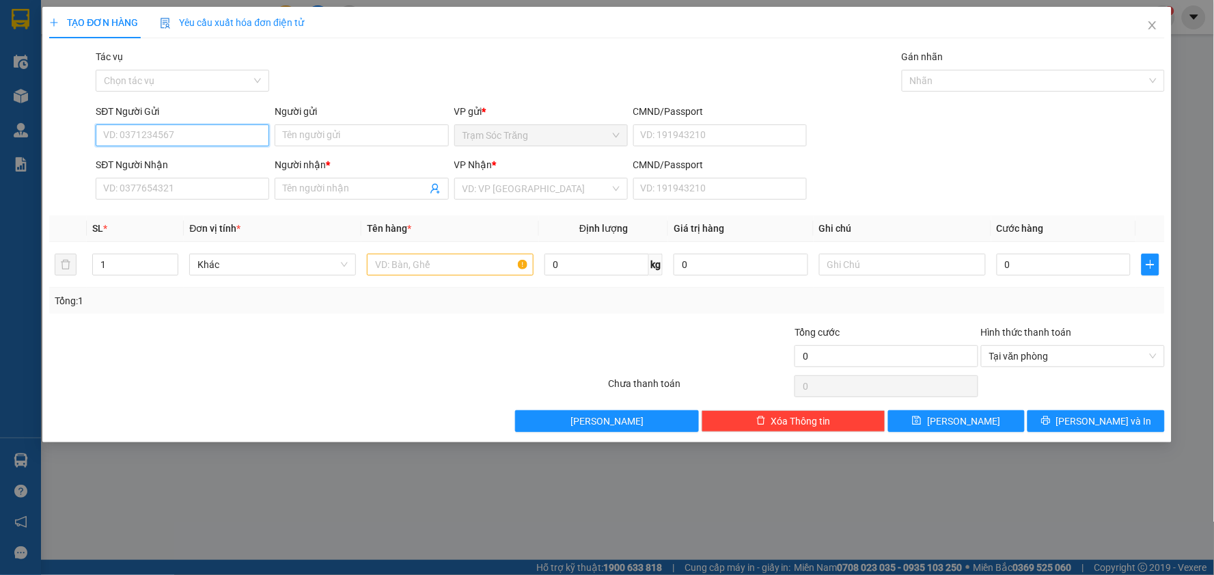
click at [217, 135] on input "SĐT Người Gửi" at bounding box center [183, 135] width 174 height 22
click at [167, 167] on div "0353376536 - ĐÀO" at bounding box center [182, 162] width 157 height 15
type input "0353376536"
type input "ĐÀO"
type input "0398983772"
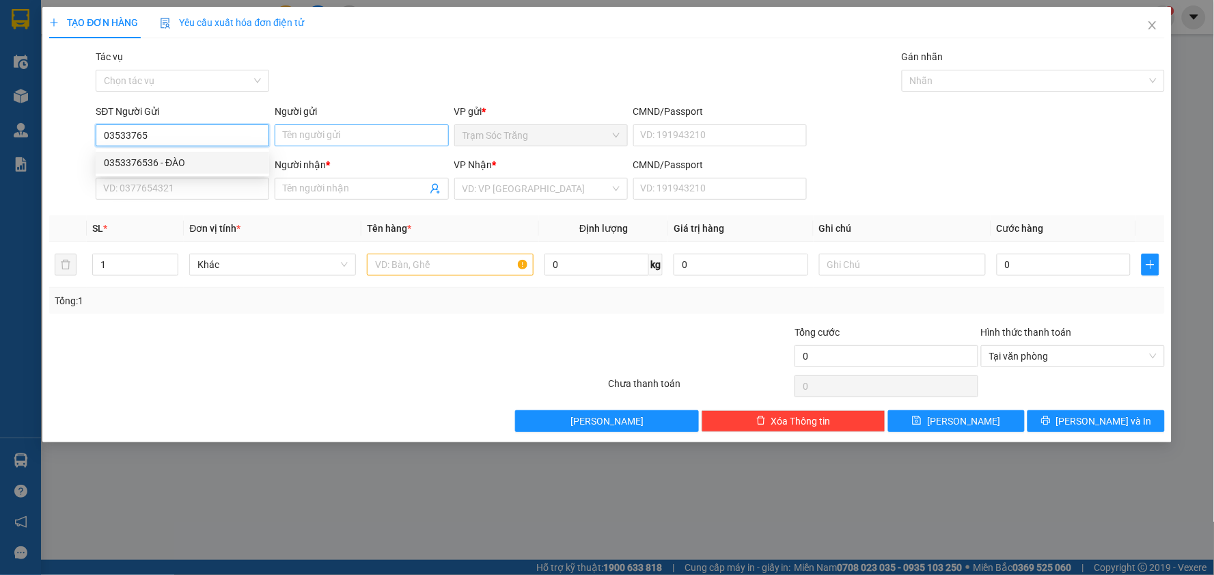
type input "KHƯƠNG"
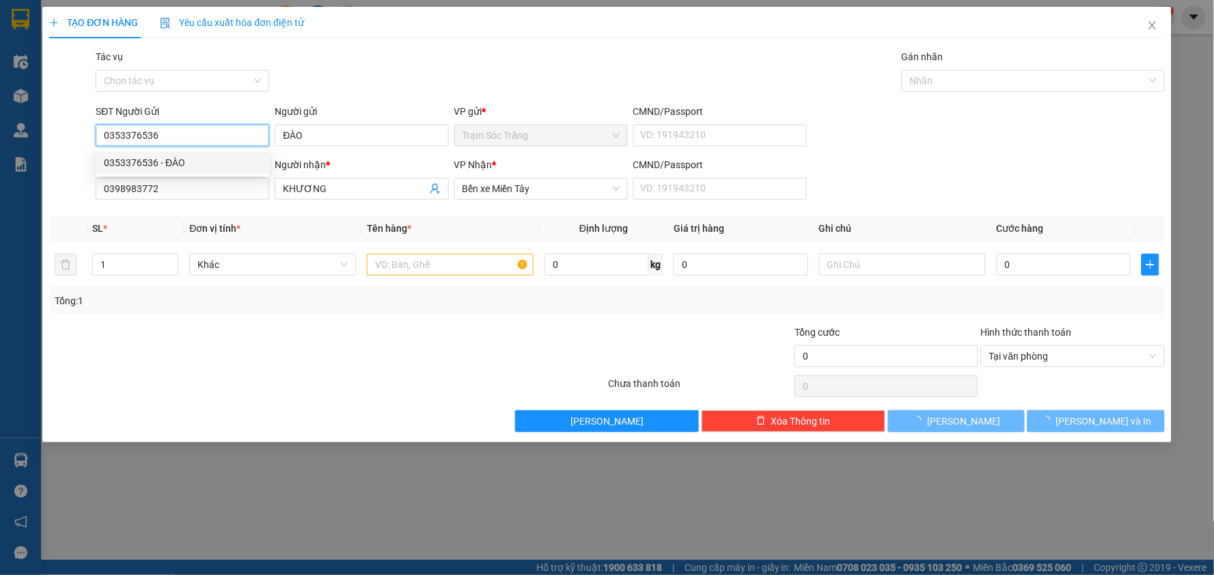
type input "30.000"
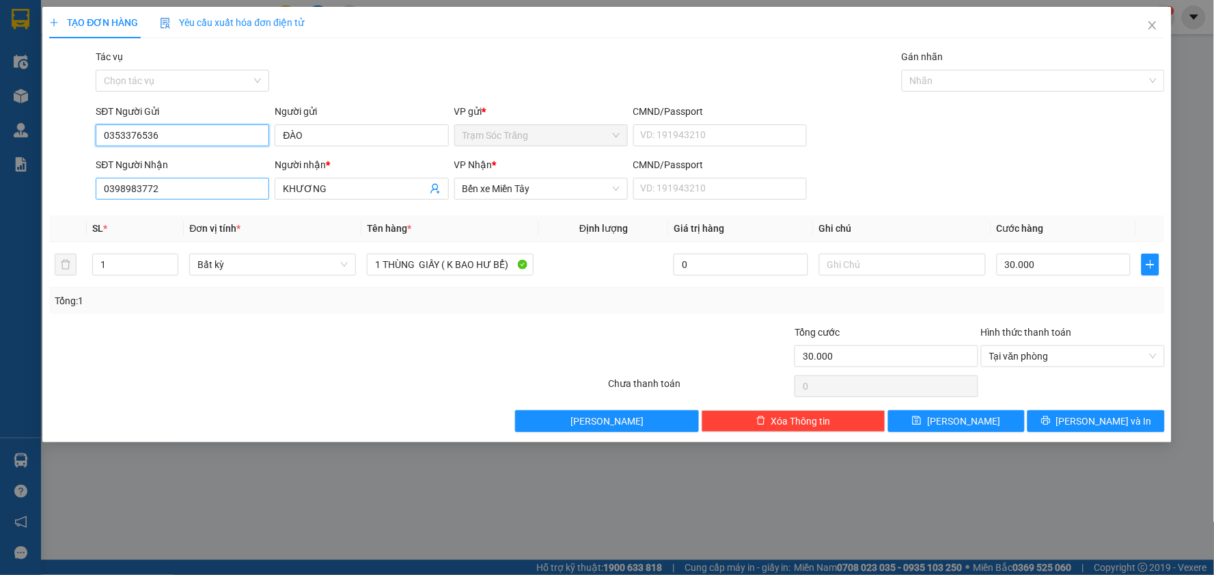
type input "0353376536"
click at [216, 190] on input "0398983772" at bounding box center [183, 189] width 174 height 22
click at [215, 189] on input "0398983772" at bounding box center [183, 189] width 174 height 22
click at [227, 214] on div "0398983772 - KHƯƠNG" at bounding box center [182, 215] width 157 height 15
click at [1073, 257] on input "30.000" at bounding box center [1064, 264] width 135 height 22
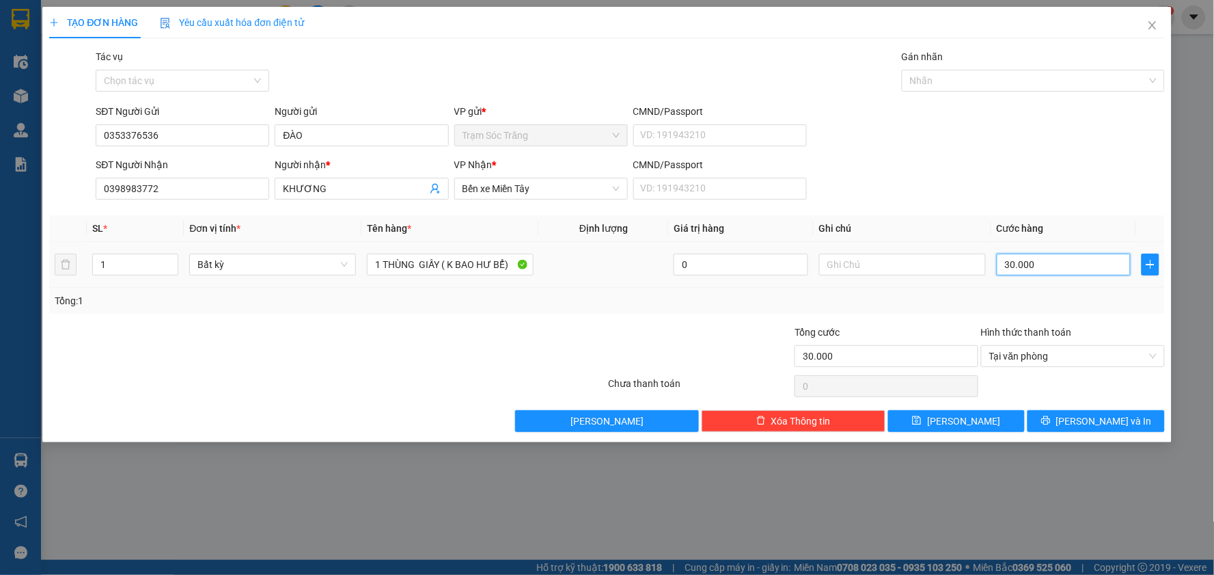
type input "4"
type input "40"
type input "400"
type input "4.000"
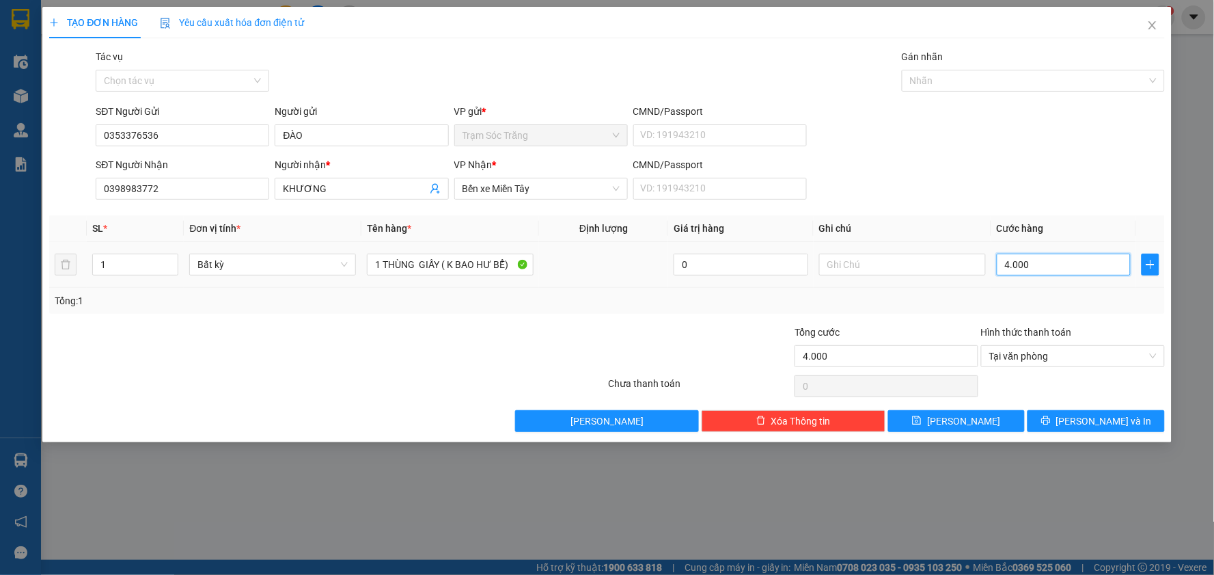
type input "40.000"
click at [1051, 415] on icon "printer" at bounding box center [1046, 420] width 10 height 10
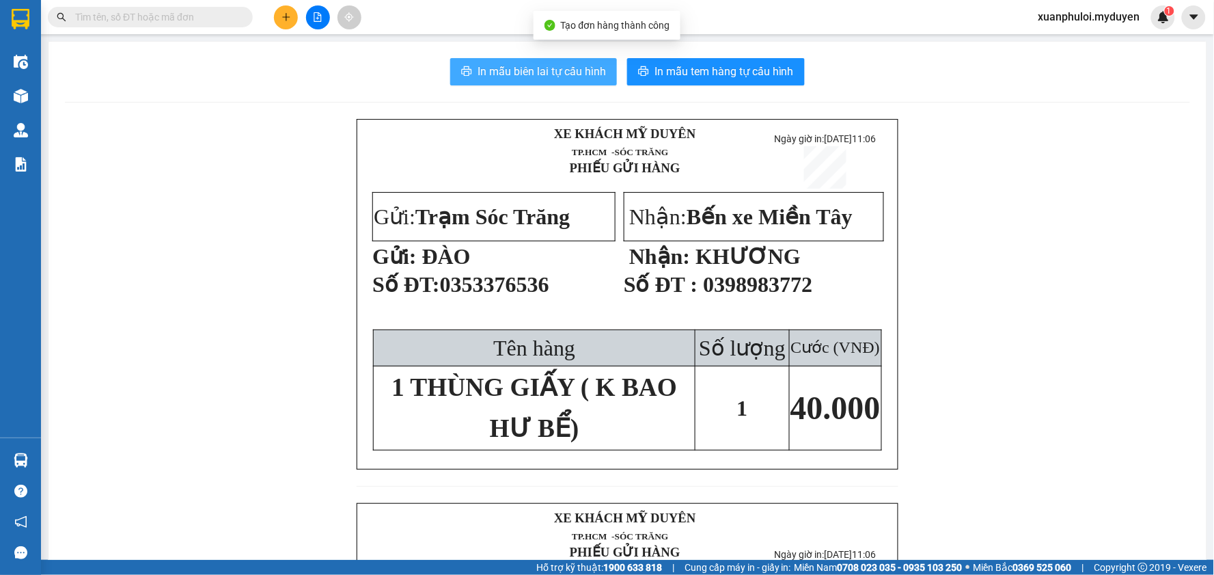
click at [536, 64] on span "In mẫu biên lai tự cấu hình" at bounding box center [542, 71] width 128 height 17
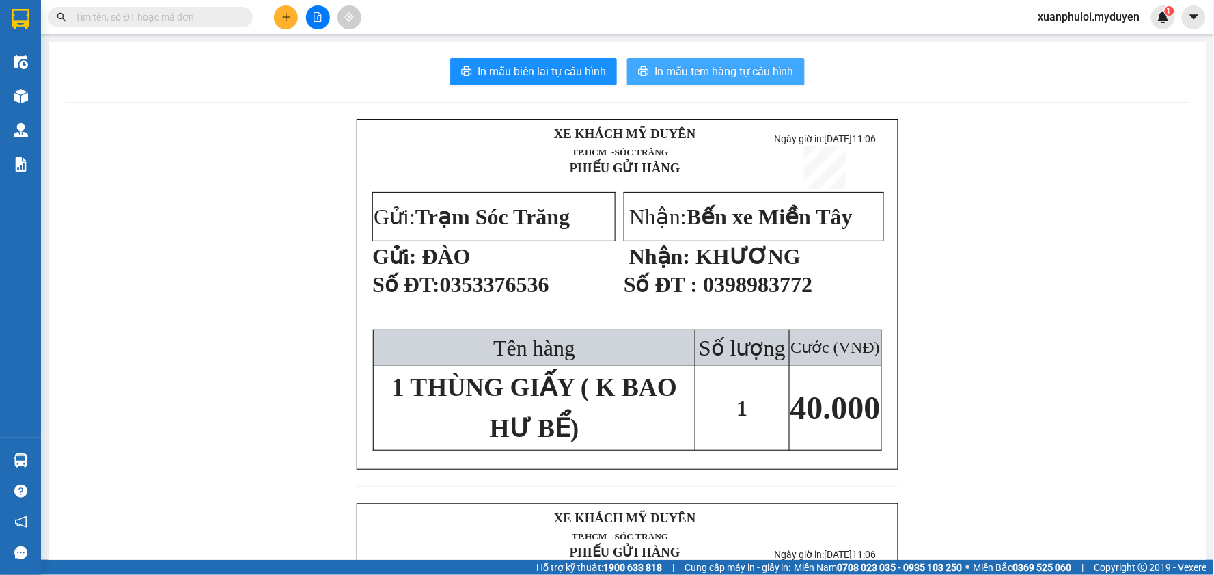
click at [693, 65] on span "In mẫu tem hàng tự cấu hình" at bounding box center [723, 71] width 139 height 17
